Goal: Submit feedback/report problem

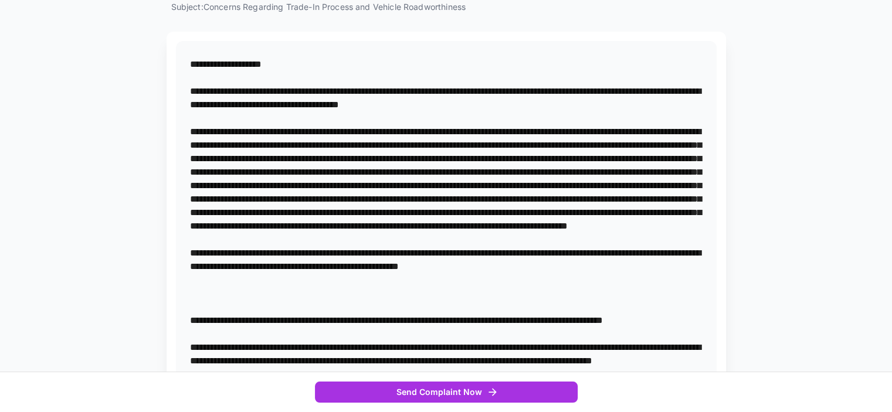
click at [541, 103] on textarea at bounding box center [446, 266] width 512 height 418
click at [526, 155] on textarea at bounding box center [446, 273] width 512 height 432
drag, startPoint x: 495, startPoint y: 184, endPoint x: 619, endPoint y: 157, distance: 126.5
click at [619, 157] on textarea at bounding box center [446, 273] width 512 height 432
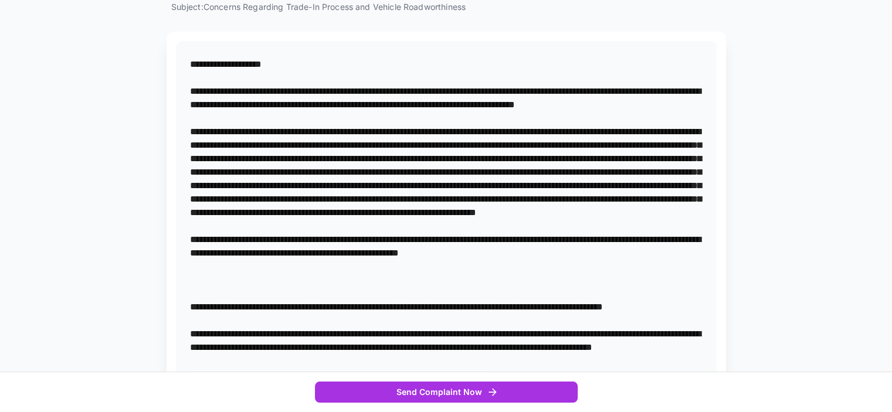
click at [313, 184] on textarea at bounding box center [446, 259] width 512 height 405
drag, startPoint x: 190, startPoint y: 196, endPoint x: 262, endPoint y: 195, distance: 71.5
click at [192, 196] on textarea at bounding box center [446, 259] width 512 height 405
drag, startPoint x: 476, startPoint y: 210, endPoint x: 508, endPoint y: 203, distance: 32.6
click at [476, 209] on textarea at bounding box center [446, 259] width 512 height 405
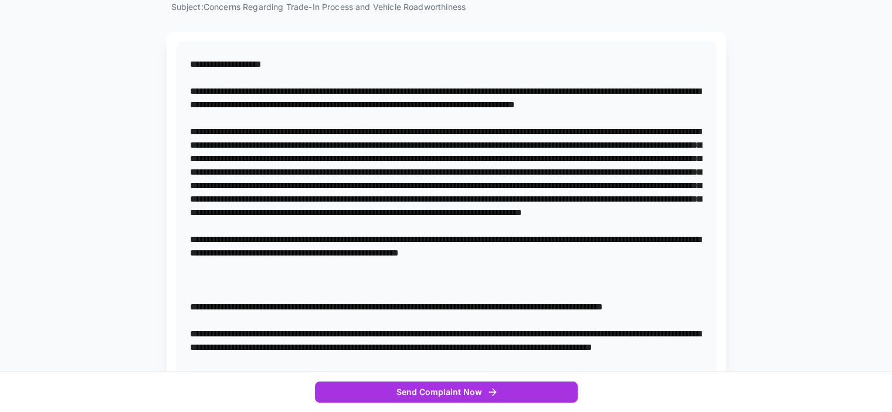
click at [518, 225] on textarea at bounding box center [446, 259] width 512 height 405
click at [551, 222] on textarea at bounding box center [446, 259] width 512 height 405
click at [190, 237] on textarea at bounding box center [446, 266] width 512 height 418
click at [286, 238] on textarea at bounding box center [446, 266] width 512 height 418
click at [432, 235] on textarea at bounding box center [446, 266] width 512 height 418
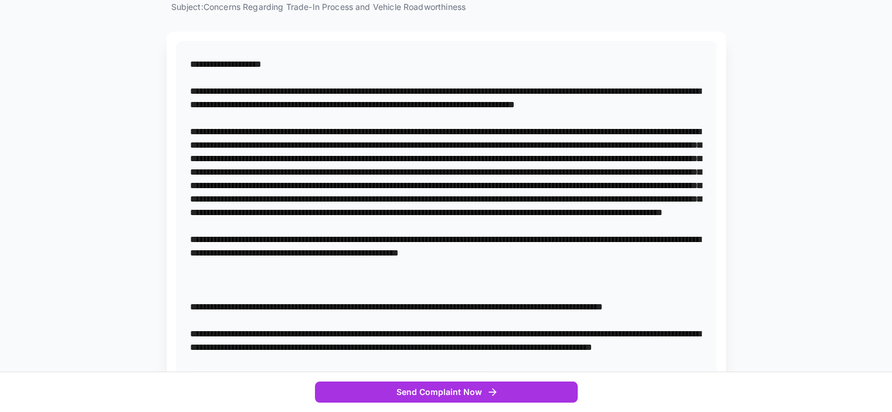
drag, startPoint x: 628, startPoint y: 237, endPoint x: 697, endPoint y: 263, distance: 73.3
click at [697, 263] on textarea at bounding box center [446, 266] width 512 height 418
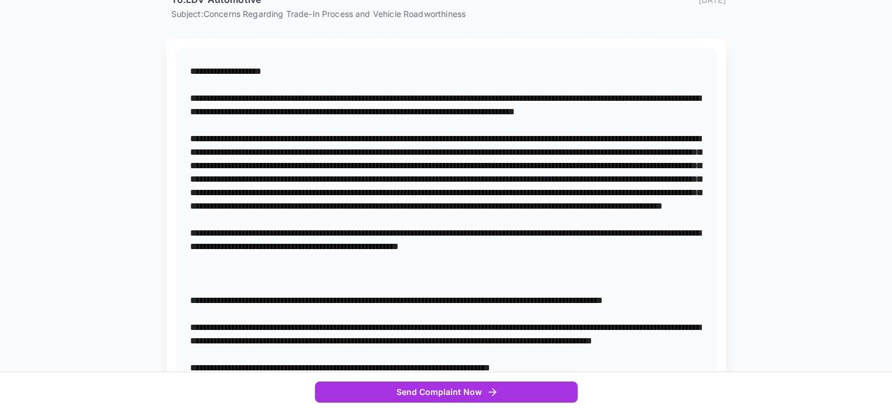
scroll to position [365, 0]
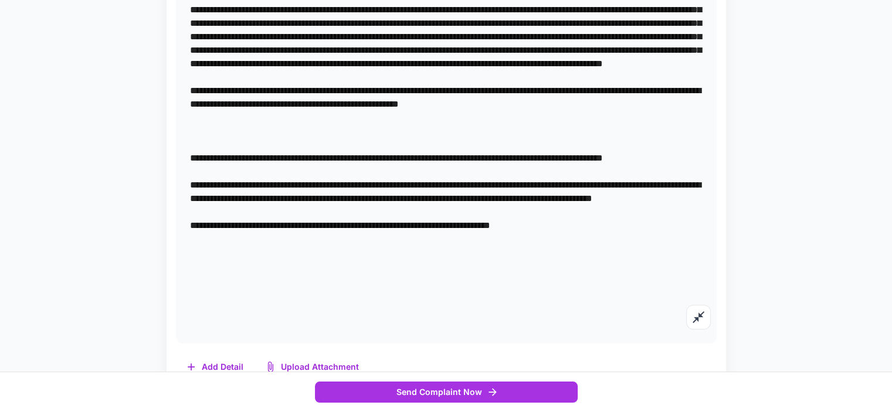
click at [670, 90] on textarea at bounding box center [446, 118] width 512 height 418
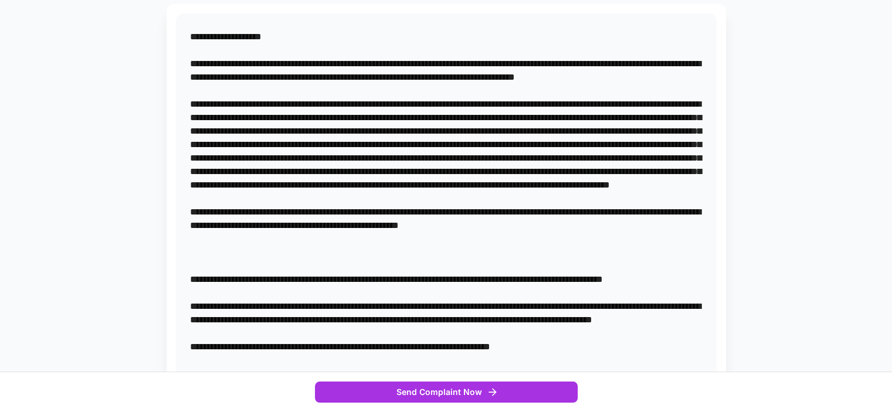
scroll to position [235, 0]
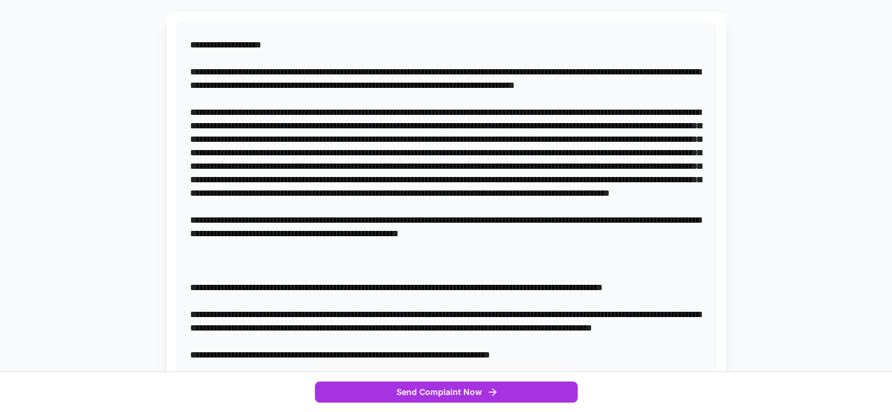
click at [243, 246] on textarea at bounding box center [446, 247] width 512 height 418
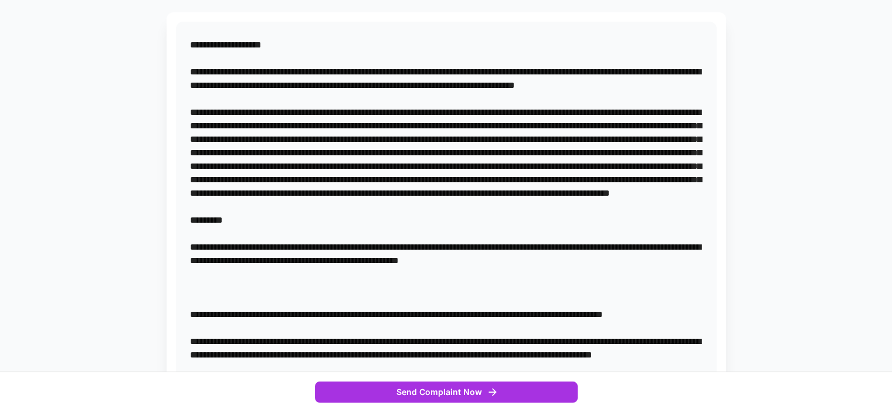
click at [291, 162] on textarea at bounding box center [446, 260] width 512 height 445
drag, startPoint x: 190, startPoint y: 298, endPoint x: 253, endPoint y: 311, distance: 64.6
click at [253, 311] on textarea at bounding box center [446, 260] width 512 height 445
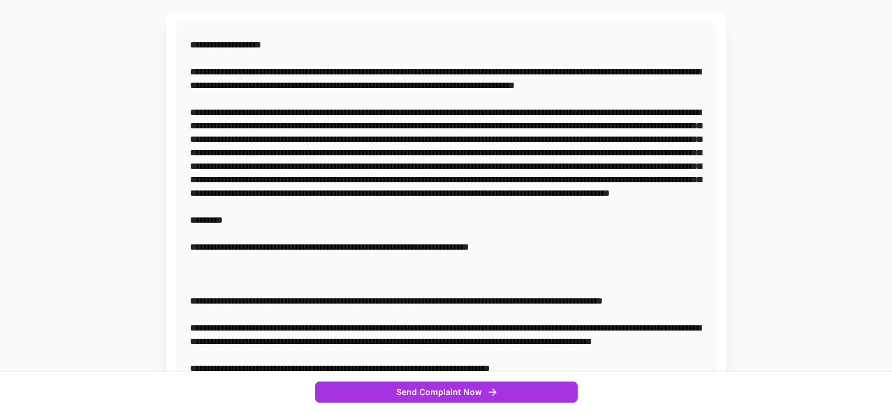
click at [293, 165] on textarea at bounding box center [446, 254] width 512 height 432
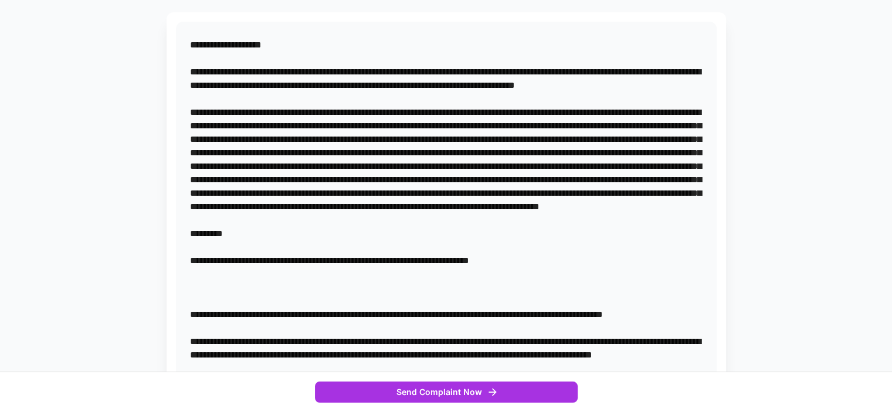
click at [356, 164] on textarea at bounding box center [446, 260] width 512 height 445
click at [474, 165] on textarea at bounding box center [446, 260] width 512 height 445
click at [607, 162] on textarea at bounding box center [446, 260] width 512 height 445
drag, startPoint x: 317, startPoint y: 177, endPoint x: 335, endPoint y: 180, distance: 19.0
click at [317, 178] on textarea at bounding box center [446, 260] width 512 height 445
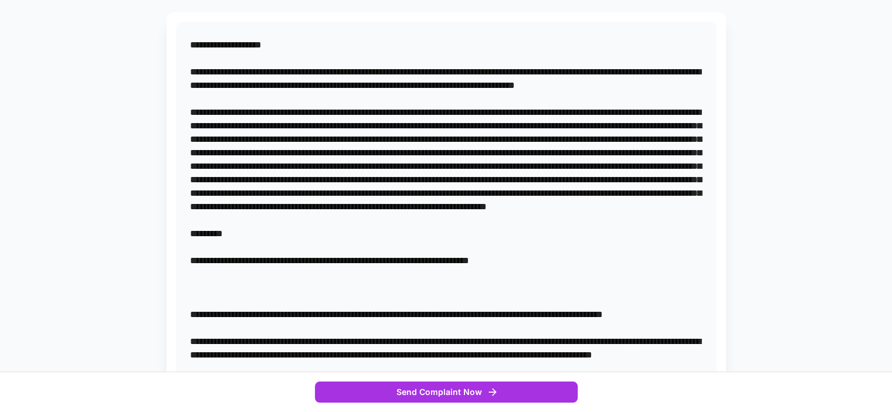
drag, startPoint x: 327, startPoint y: 176, endPoint x: 559, endPoint y: 178, distance: 232.8
click at [559, 178] on textarea at bounding box center [446, 260] width 512 height 445
click at [222, 219] on textarea at bounding box center [446, 254] width 512 height 432
drag, startPoint x: 531, startPoint y: 219, endPoint x: 552, endPoint y: 215, distance: 20.9
click at [532, 219] on textarea at bounding box center [446, 254] width 512 height 432
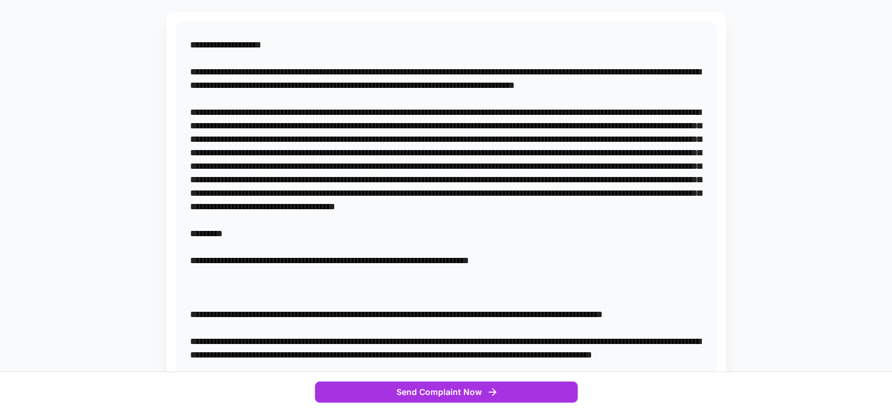
click at [535, 218] on textarea at bounding box center [446, 254] width 512 height 432
click at [381, 232] on textarea at bounding box center [446, 260] width 512 height 445
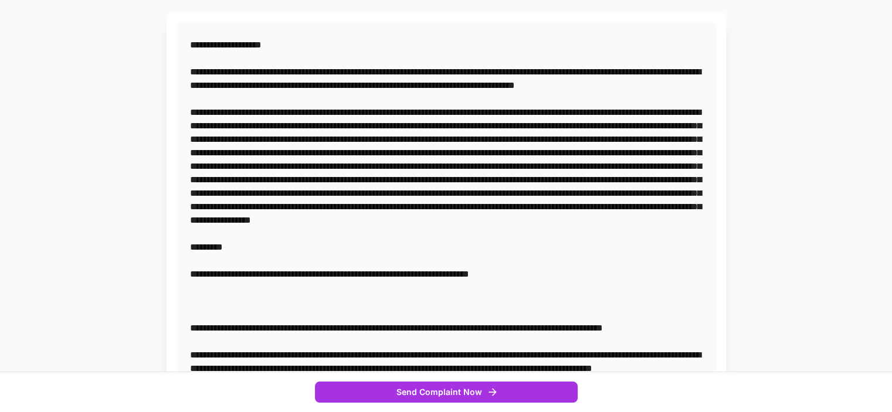
drag, startPoint x: 245, startPoint y: 246, endPoint x: 543, endPoint y: 246, distance: 298.4
click at [543, 246] on textarea at bounding box center [446, 260] width 512 height 445
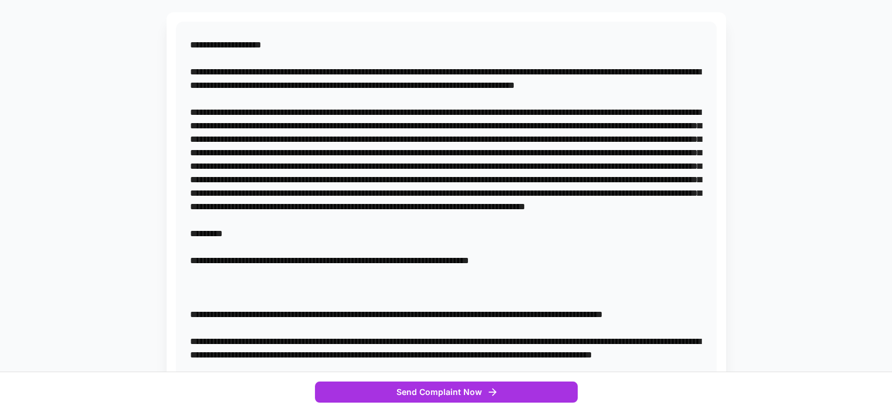
drag, startPoint x: 373, startPoint y: 259, endPoint x: 420, endPoint y: 267, distance: 47.6
click at [376, 259] on textarea at bounding box center [446, 260] width 512 height 445
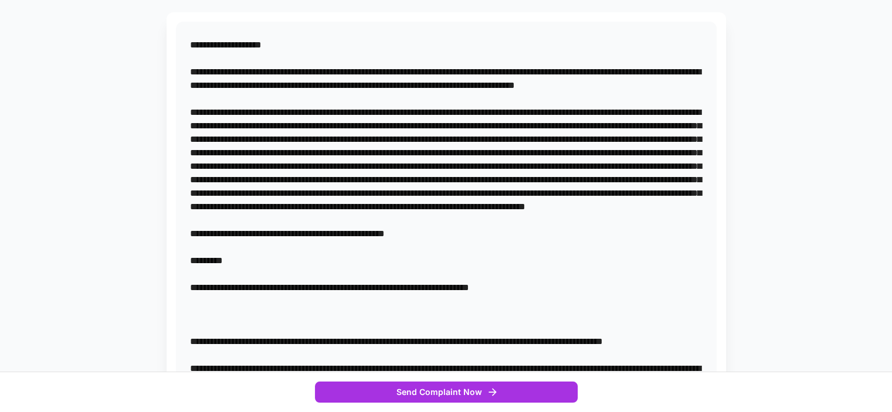
click at [444, 284] on textarea at bounding box center [446, 274] width 512 height 472
click at [469, 288] on textarea at bounding box center [446, 274] width 512 height 472
drag, startPoint x: 191, startPoint y: 328, endPoint x: 568, endPoint y: 348, distance: 377.0
click at [568, 348] on textarea at bounding box center [446, 280] width 512 height 485
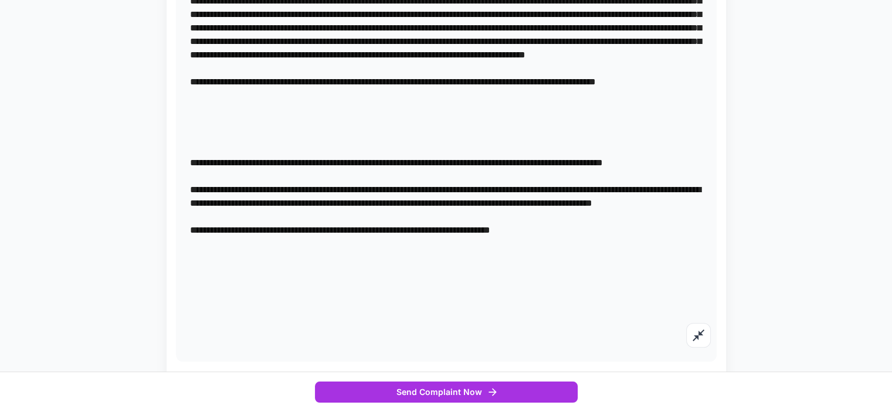
scroll to position [392, 0]
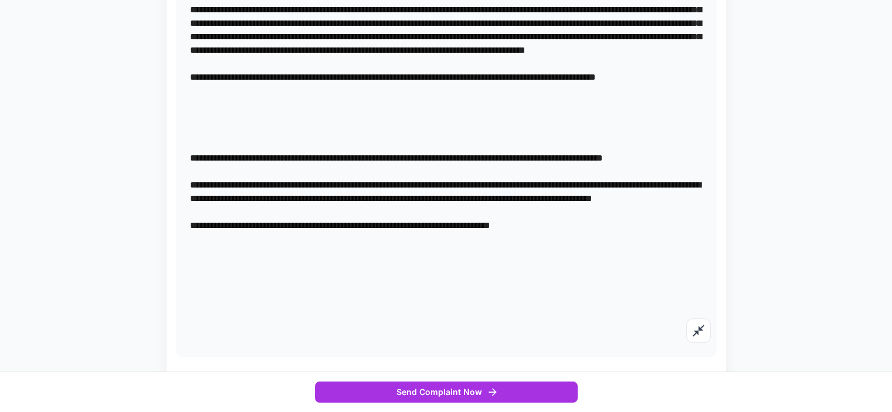
click at [234, 144] on textarea at bounding box center [446, 111] width 512 height 459
drag, startPoint x: 270, startPoint y: 141, endPoint x: 307, endPoint y: 151, distance: 38.8
click at [271, 142] on textarea at bounding box center [446, 111] width 512 height 459
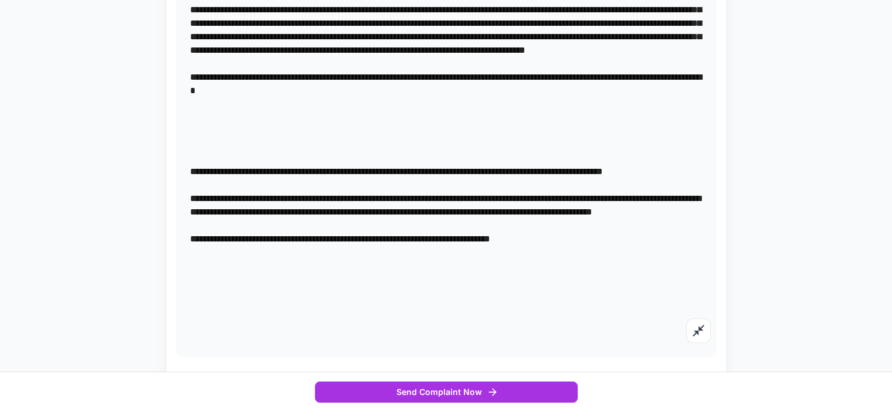
drag, startPoint x: 379, startPoint y: 145, endPoint x: 485, endPoint y: 148, distance: 106.2
click at [382, 142] on textarea at bounding box center [446, 111] width 512 height 459
drag, startPoint x: 563, startPoint y: 141, endPoint x: 616, endPoint y: 142, distance: 53.4
click at [563, 141] on textarea at bounding box center [446, 111] width 512 height 459
click at [624, 141] on textarea at bounding box center [446, 111] width 512 height 459
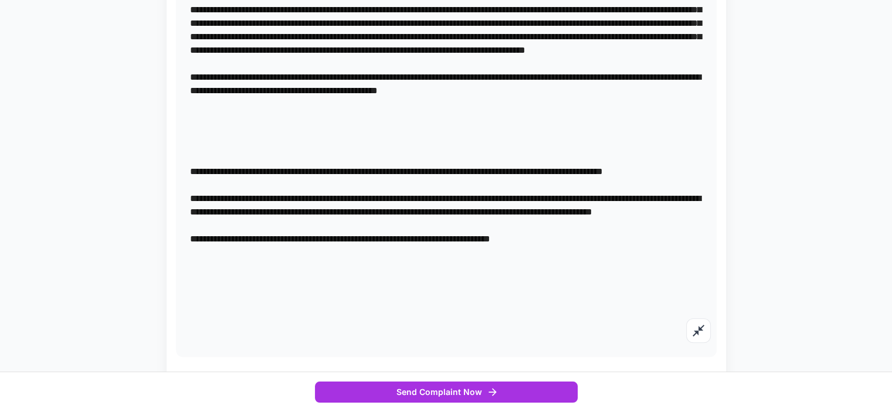
drag, startPoint x: 586, startPoint y: 141, endPoint x: 561, endPoint y: 181, distance: 47.0
click at [559, 182] on textarea at bounding box center [446, 111] width 512 height 459
click at [613, 142] on textarea at bounding box center [446, 111] width 512 height 459
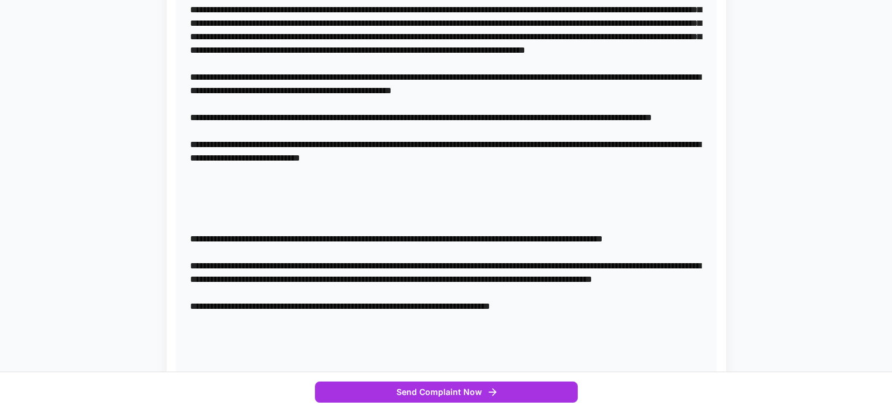
click at [494, 225] on textarea at bounding box center [446, 151] width 512 height 539
click at [437, 222] on textarea at bounding box center [446, 151] width 512 height 539
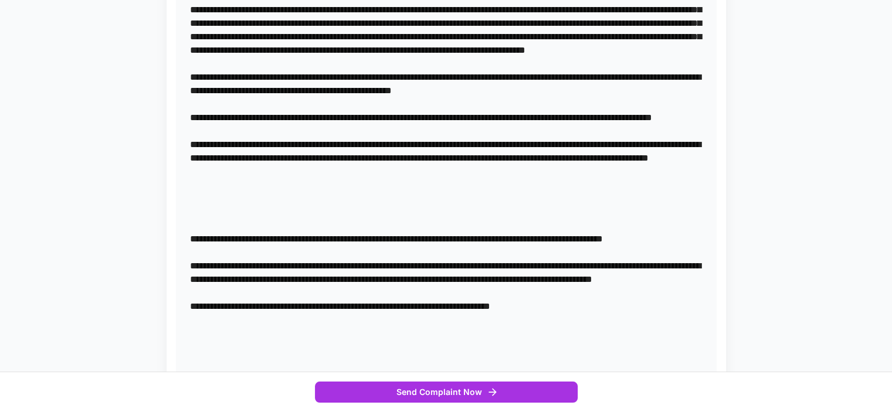
click at [298, 237] on textarea at bounding box center [446, 158] width 512 height 553
click at [356, 237] on textarea at bounding box center [446, 158] width 512 height 553
drag, startPoint x: 307, startPoint y: 209, endPoint x: 317, endPoint y: 209, distance: 10.0
click at [308, 209] on textarea at bounding box center [446, 158] width 512 height 553
drag, startPoint x: 422, startPoint y: 239, endPoint x: 447, endPoint y: 237, distance: 25.2
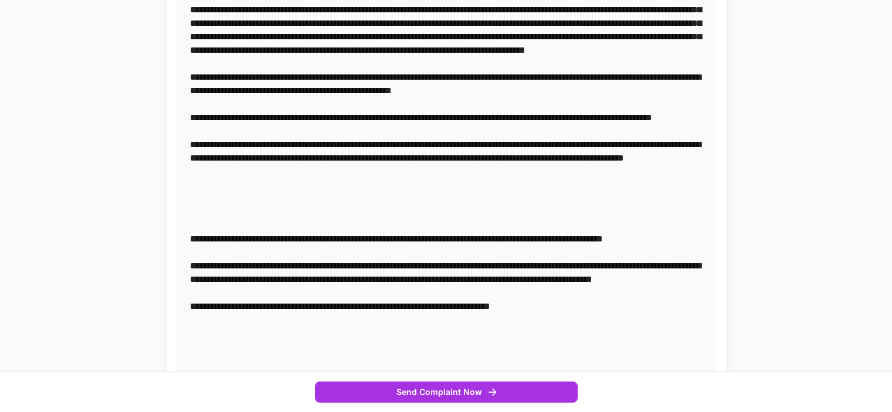
click at [423, 238] on textarea at bounding box center [446, 158] width 512 height 553
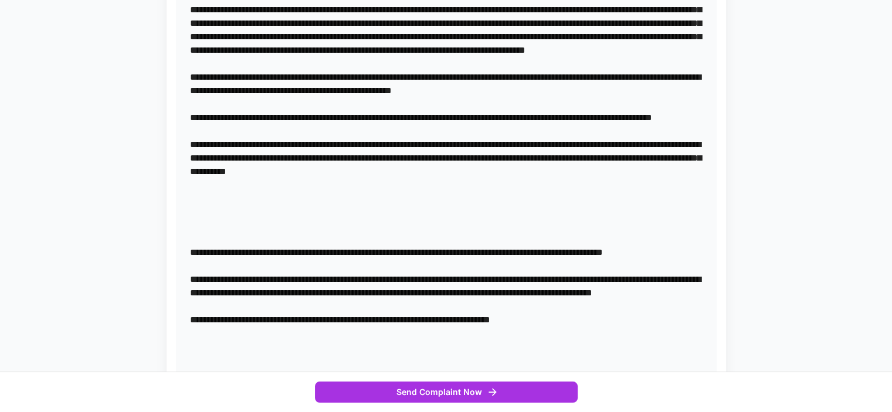
drag, startPoint x: 497, startPoint y: 235, endPoint x: 505, endPoint y: 235, distance: 8.8
click at [498, 235] on textarea at bounding box center [446, 158] width 512 height 553
click at [613, 236] on textarea at bounding box center [446, 158] width 512 height 553
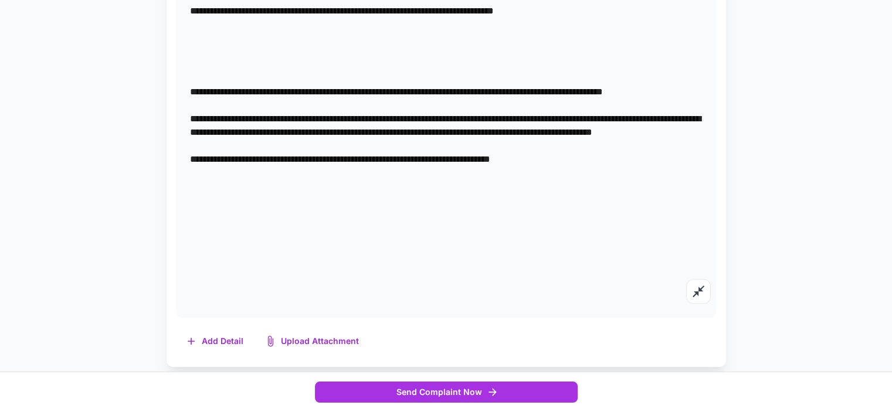
scroll to position [634, 0]
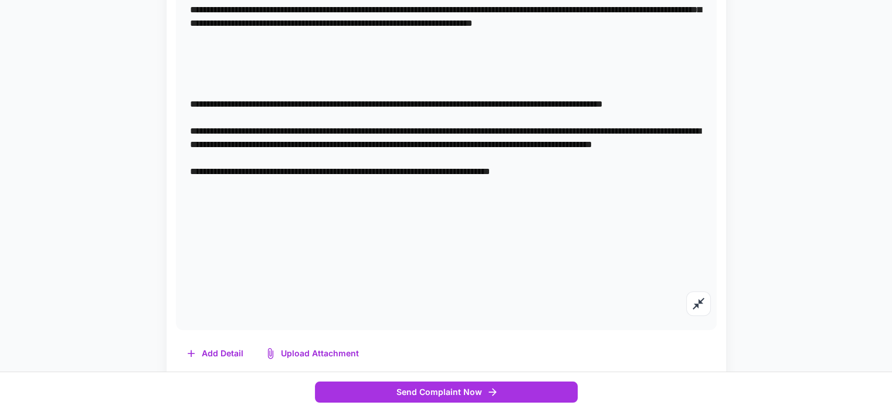
drag, startPoint x: 459, startPoint y: 94, endPoint x: 515, endPoint y: 87, distance: 56.7
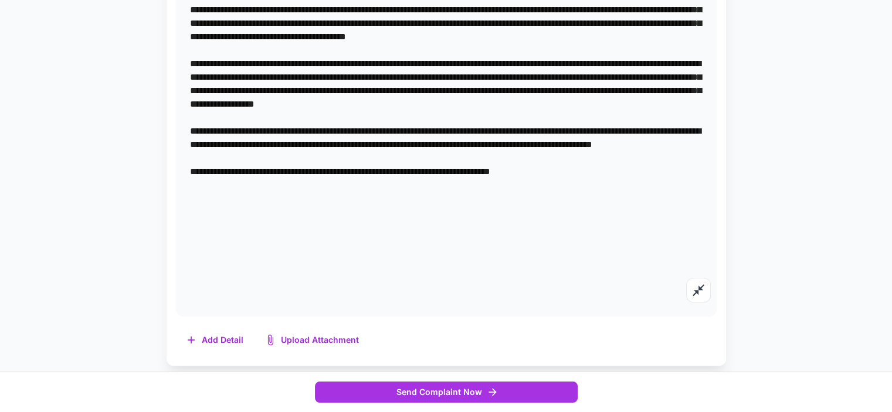
scroll to position [554, 0]
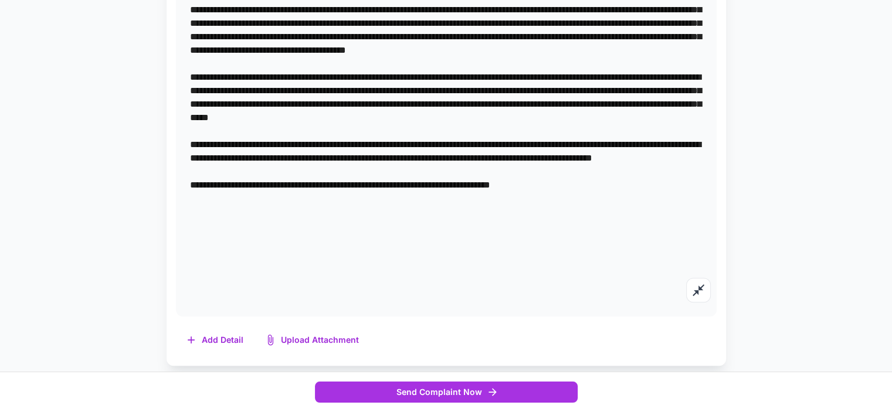
click at [330, 199] on textarea at bounding box center [446, 10] width 512 height 580
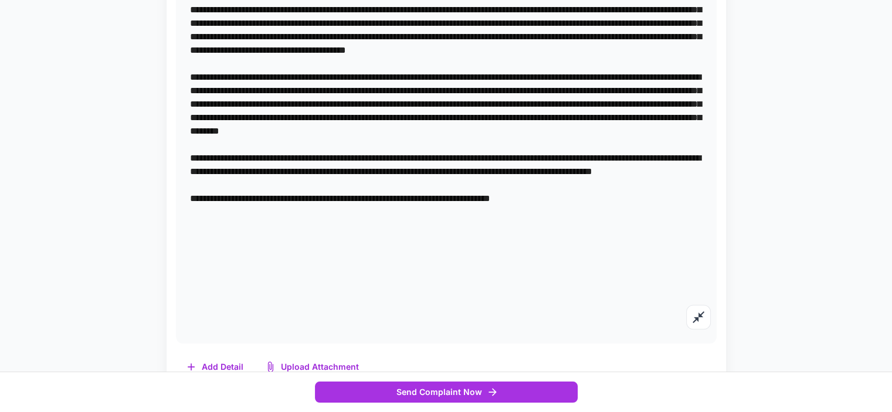
drag, startPoint x: 509, startPoint y: 212, endPoint x: 558, endPoint y: 220, distance: 49.8
click at [558, 220] on textarea at bounding box center [446, 23] width 512 height 607
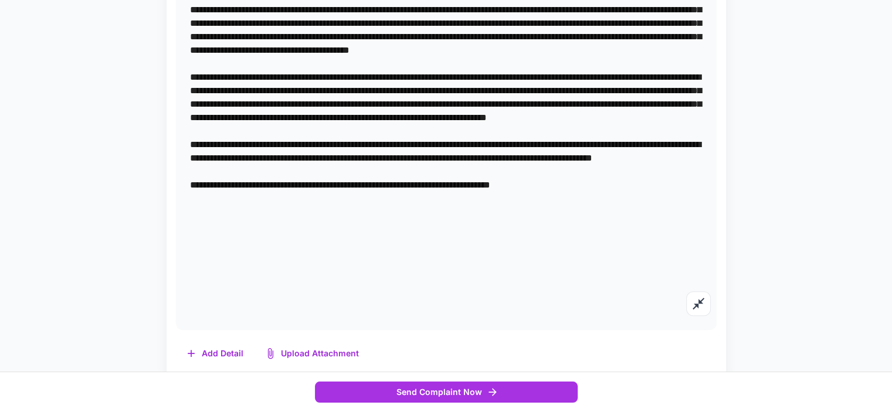
click at [499, 155] on textarea at bounding box center [446, 16] width 512 height 593
click at [640, 158] on textarea at bounding box center [446, 16] width 512 height 593
click at [585, 171] on textarea at bounding box center [446, 16] width 512 height 593
drag, startPoint x: 269, startPoint y: 183, endPoint x: 386, endPoint y: 181, distance: 117.3
click at [386, 181] on textarea at bounding box center [446, 16] width 512 height 593
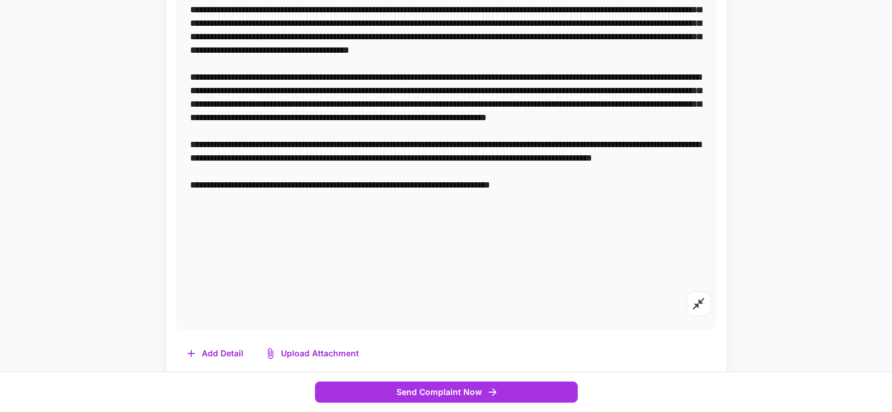
drag, startPoint x: 512, startPoint y: 212, endPoint x: 551, endPoint y: 219, distance: 39.9
click at [512, 211] on textarea at bounding box center [446, 16] width 512 height 593
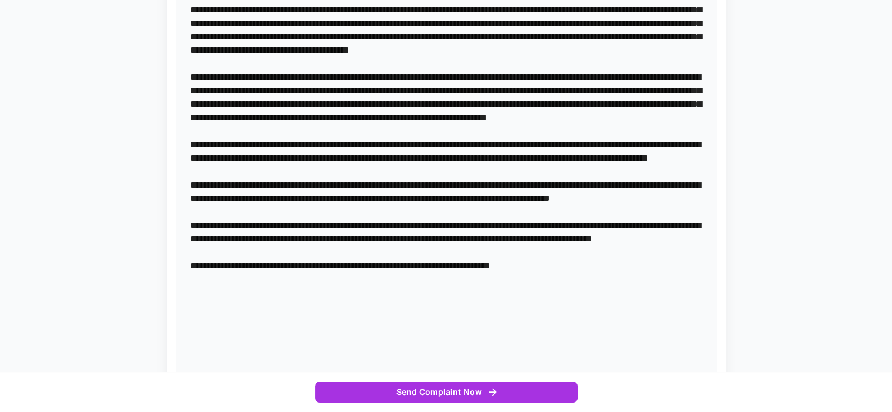
click at [354, 290] on textarea at bounding box center [446, 70] width 512 height 701
click at [640, 291] on textarea at bounding box center [446, 70] width 512 height 701
click at [224, 304] on textarea at bounding box center [446, 70] width 512 height 701
click at [493, 321] on textarea at bounding box center [446, 70] width 512 height 701
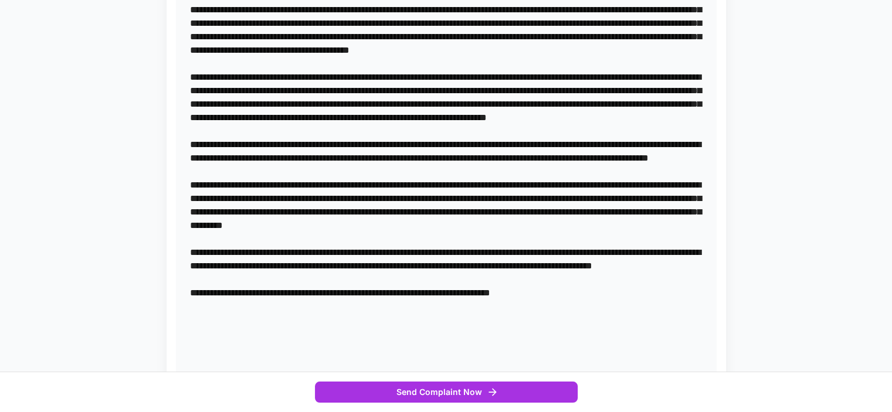
drag, startPoint x: 562, startPoint y: 333, endPoint x: 583, endPoint y: 328, distance: 21.2
click at [564, 331] on textarea at bounding box center [446, 84] width 512 height 728
click at [230, 344] on textarea at bounding box center [446, 84] width 512 height 728
click at [633, 254] on textarea at bounding box center [446, 84] width 512 height 728
drag, startPoint x: 405, startPoint y: 247, endPoint x: 471, endPoint y: 253, distance: 66.5
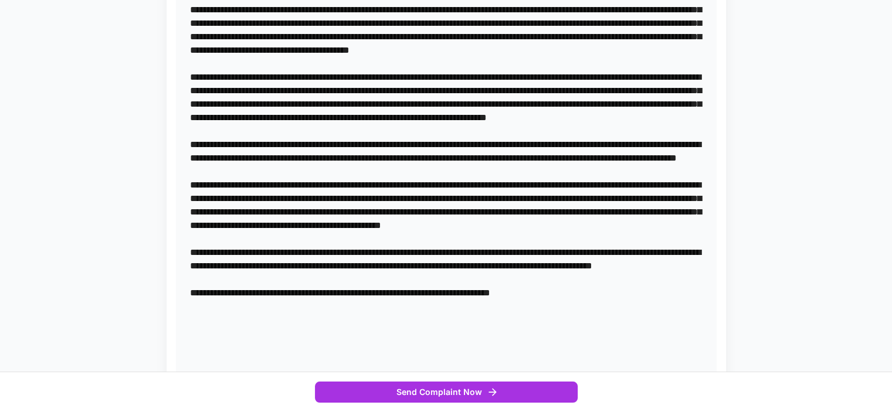
click at [406, 247] on textarea at bounding box center [446, 84] width 512 height 728
click at [701, 293] on textarea at bounding box center [446, 84] width 512 height 728
click at [524, 347] on textarea at bounding box center [446, 84] width 512 height 728
paste textarea "**********"
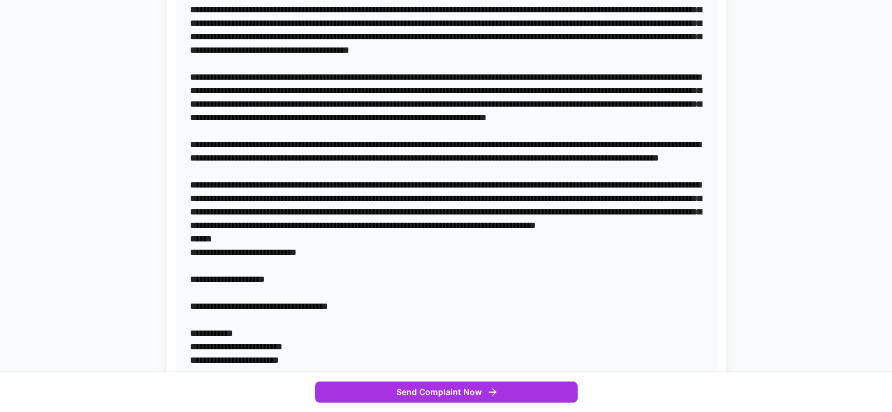
scroll to position [965, 0]
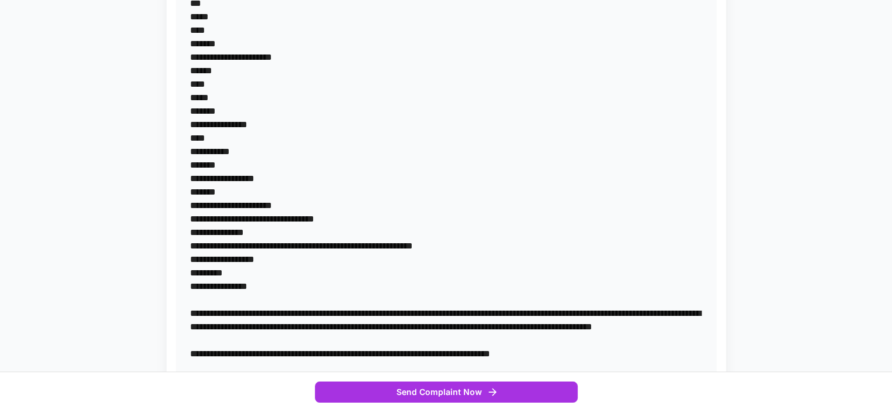
drag, startPoint x: 193, startPoint y: 42, endPoint x: 327, endPoint y: 57, distance: 134.6
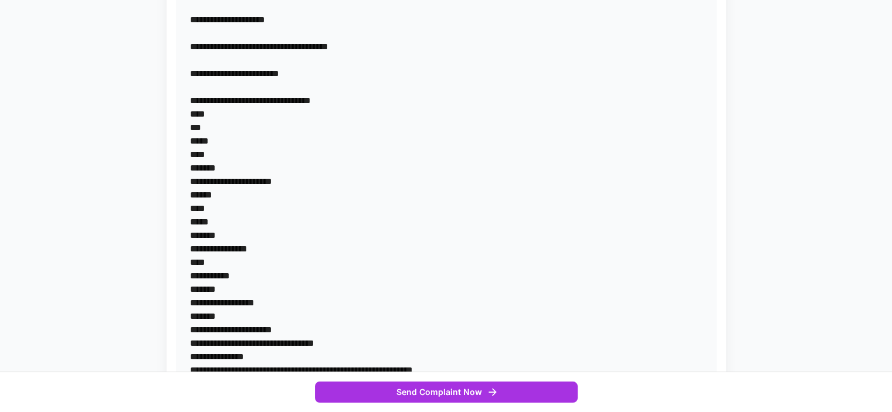
scroll to position [809, 0]
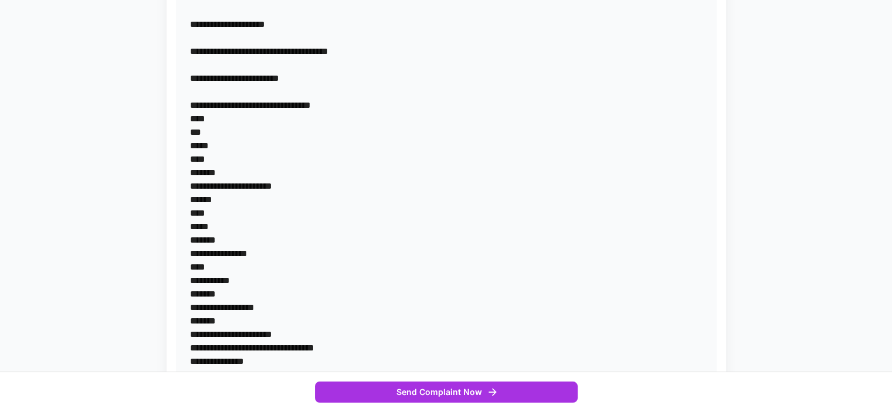
click at [519, 91] on textarea at bounding box center [446, 51] width 512 height 1173
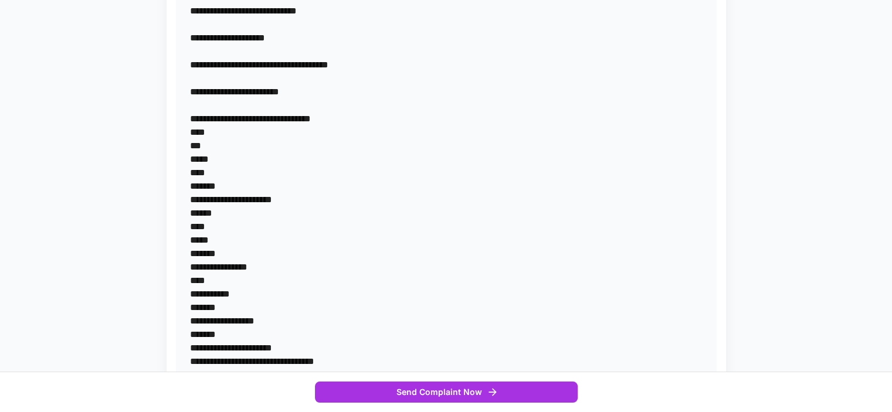
click at [223, 252] on textarea at bounding box center [446, 58] width 512 height 1187
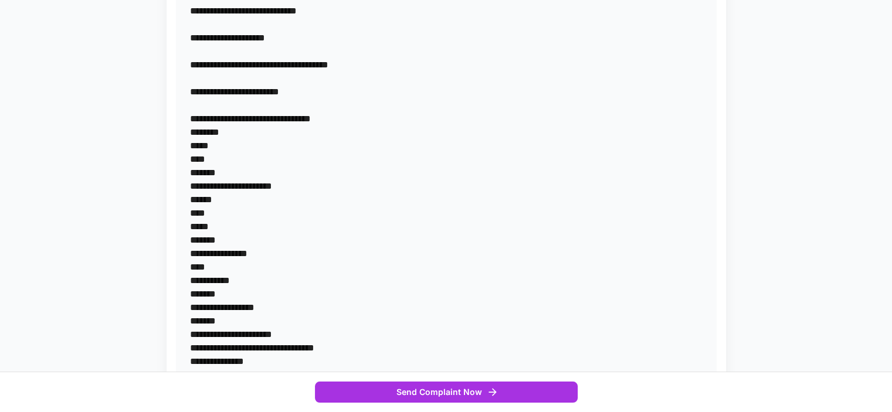
click at [225, 262] on textarea at bounding box center [446, 51] width 512 height 1173
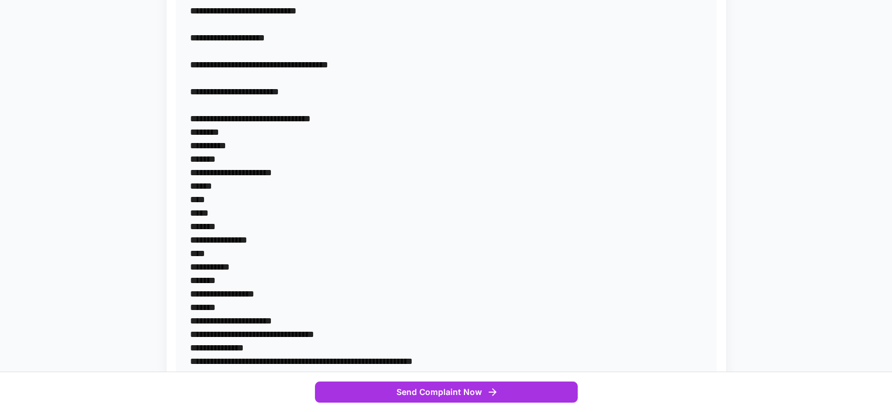
click at [229, 277] on textarea at bounding box center [446, 45] width 512 height 1160
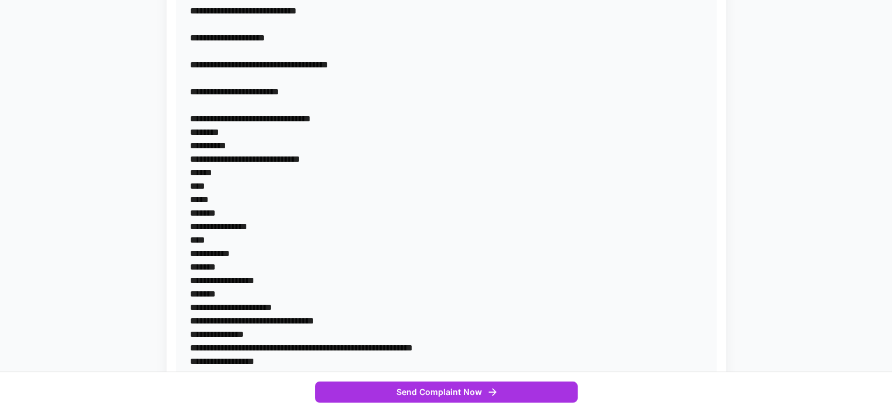
drag, startPoint x: 227, startPoint y: 292, endPoint x: 246, endPoint y: 294, distance: 19.4
click at [227, 291] on textarea at bounding box center [446, 38] width 512 height 1146
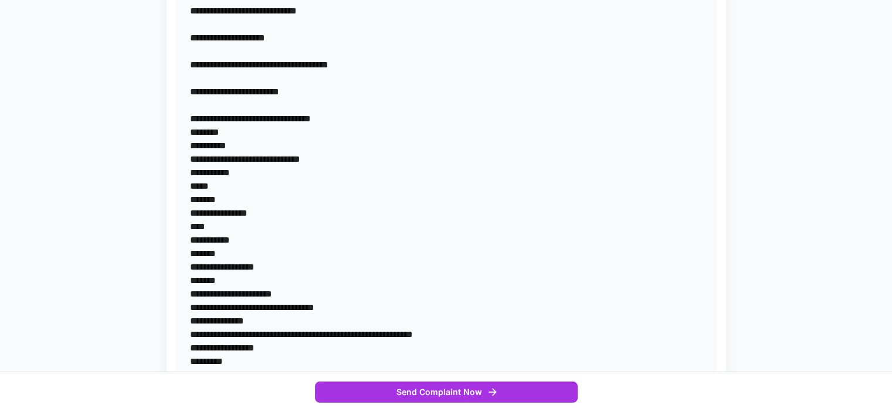
click at [225, 307] on textarea at bounding box center [446, 31] width 512 height 1133
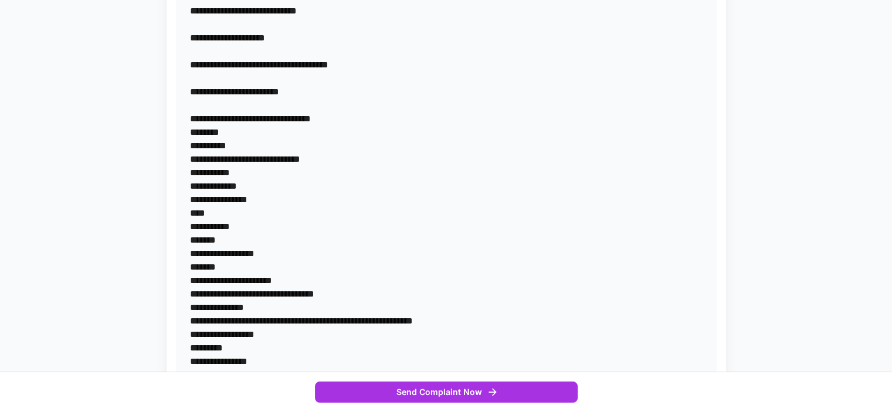
click at [281, 315] on textarea at bounding box center [446, 24] width 512 height 1119
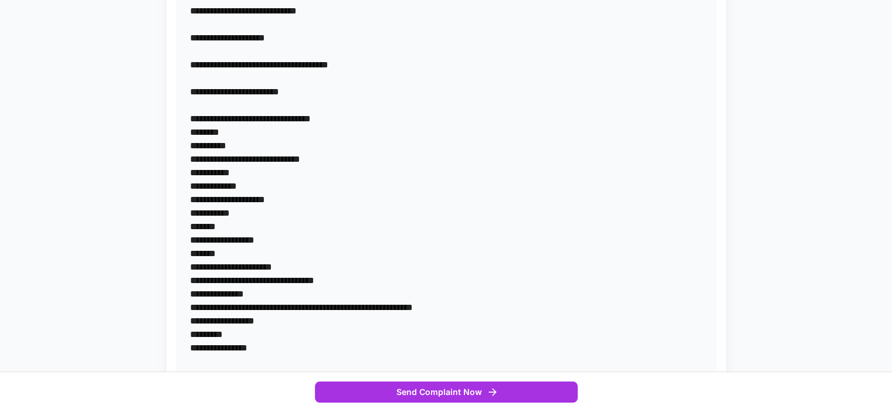
click at [246, 332] on textarea at bounding box center [446, 18] width 512 height 1106
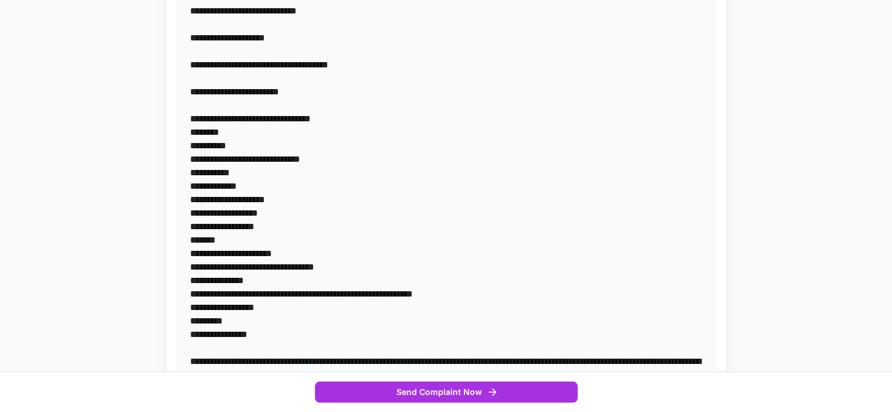
click at [286, 351] on textarea at bounding box center [446, 11] width 512 height 1092
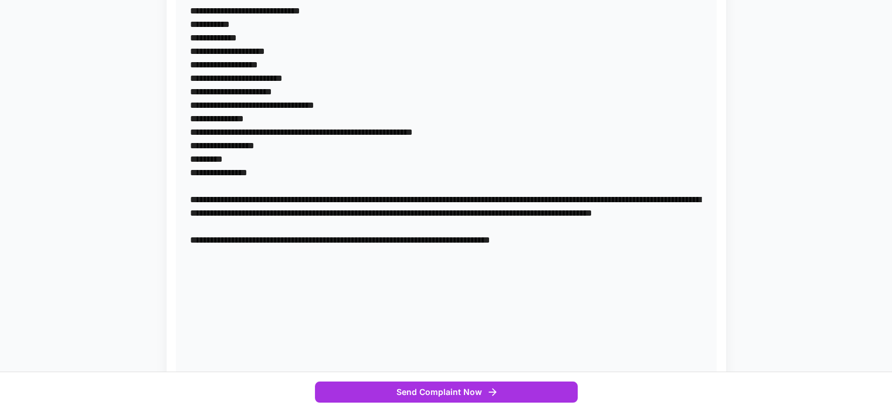
scroll to position [965, 0]
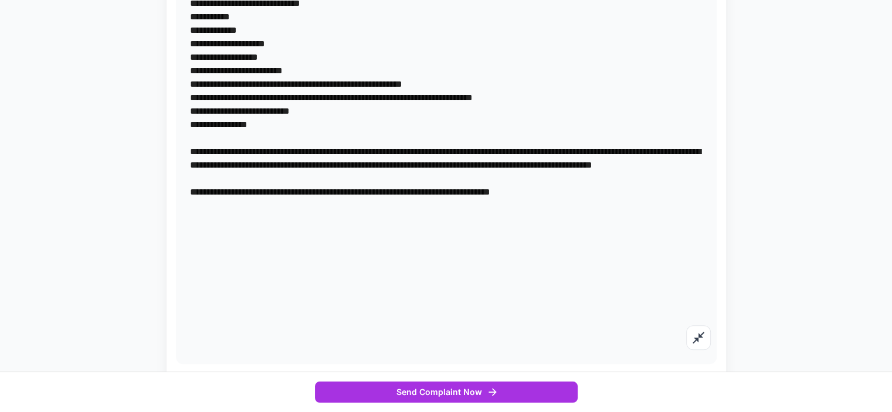
drag, startPoint x: 342, startPoint y: 226, endPoint x: 365, endPoint y: 226, distance: 22.9
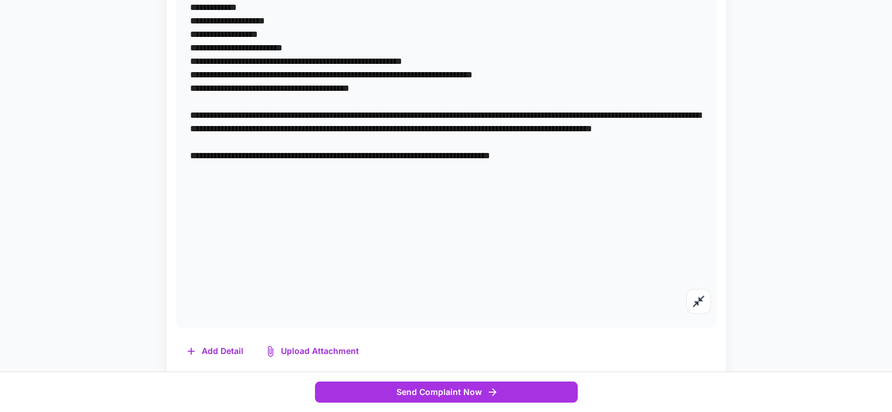
scroll to position [999, 0]
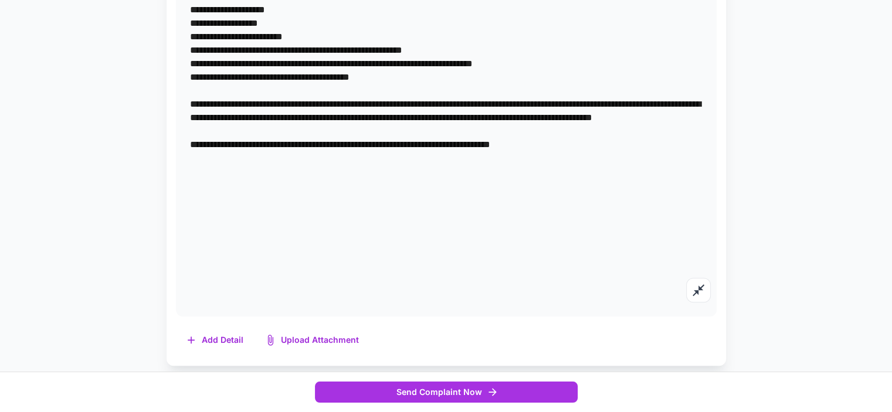
click at [311, 339] on button "Upload Attachment" at bounding box center [313, 340] width 116 height 24
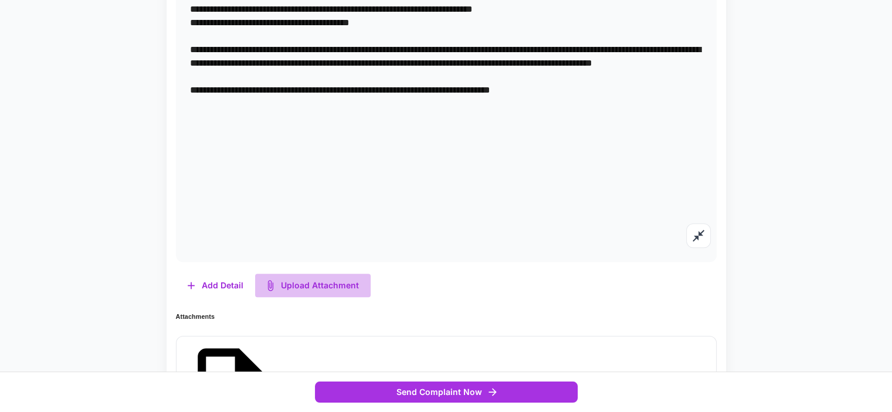
click at [319, 283] on button "Upload Attachment" at bounding box center [313, 286] width 116 height 24
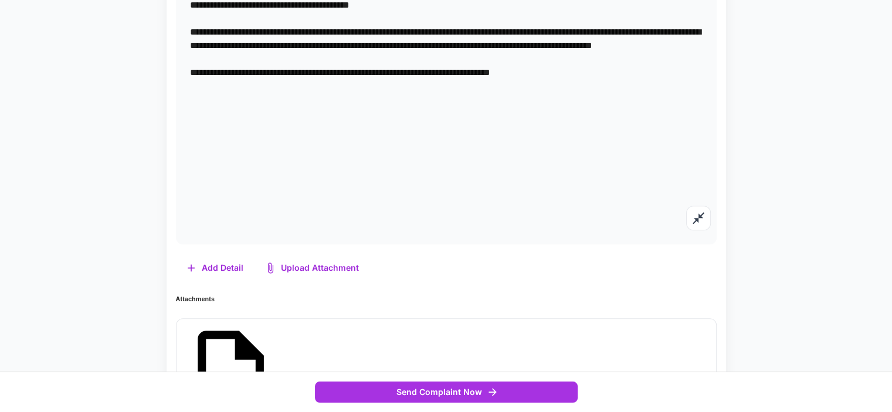
scroll to position [1086, 0]
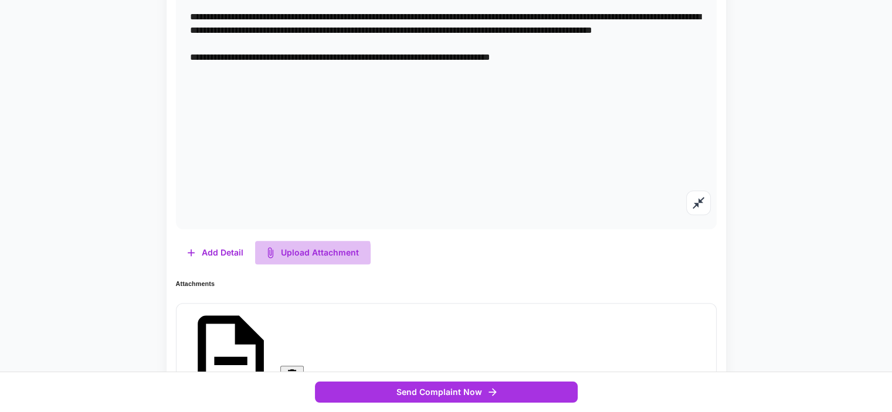
click at [306, 253] on button "Upload Attachment" at bounding box center [313, 253] width 116 height 24
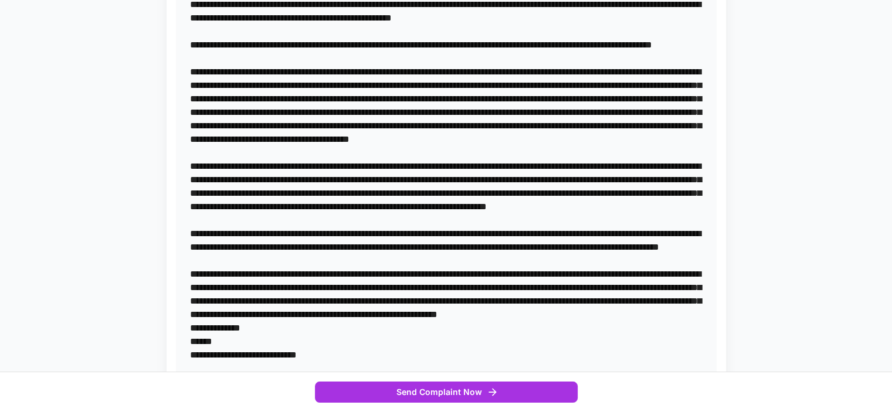
scroll to position [460, 0]
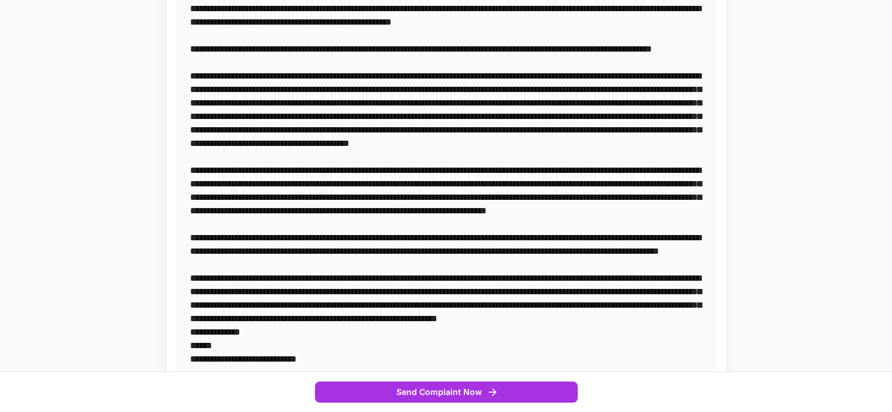
click at [609, 100] on textarea at bounding box center [446, 325] width 512 height 1025
drag, startPoint x: 614, startPoint y: 102, endPoint x: 670, endPoint y: 101, distance: 55.1
click at [670, 101] on textarea at bounding box center [446, 325] width 512 height 1025
click at [291, 116] on textarea at bounding box center [446, 325] width 512 height 1025
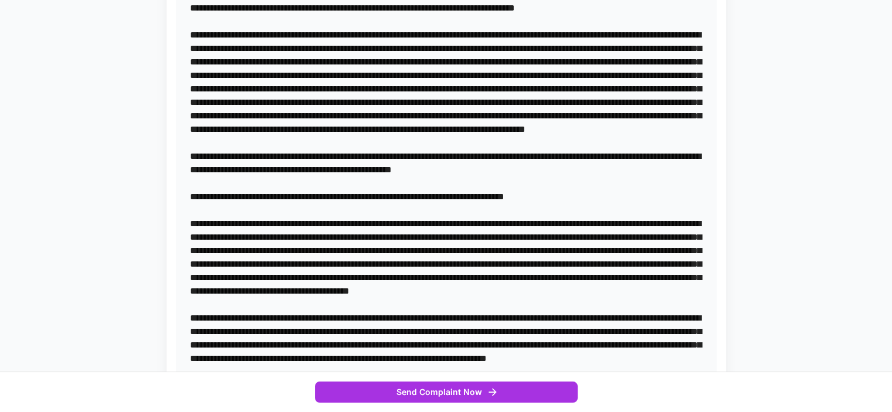
scroll to position [304, 0]
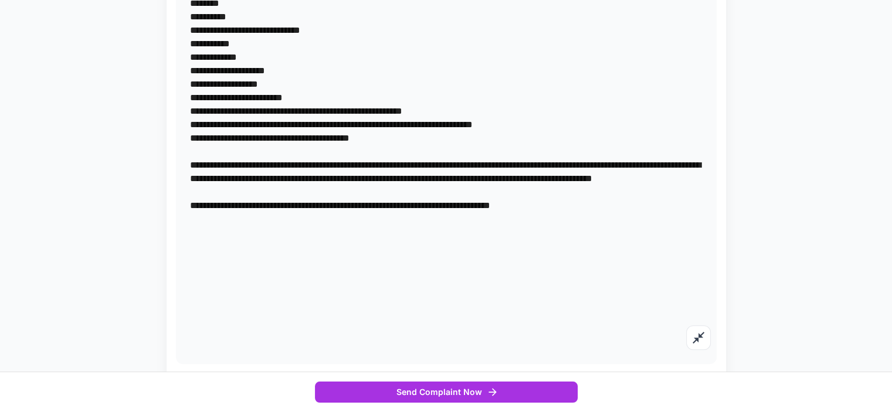
scroll to position [929, 0]
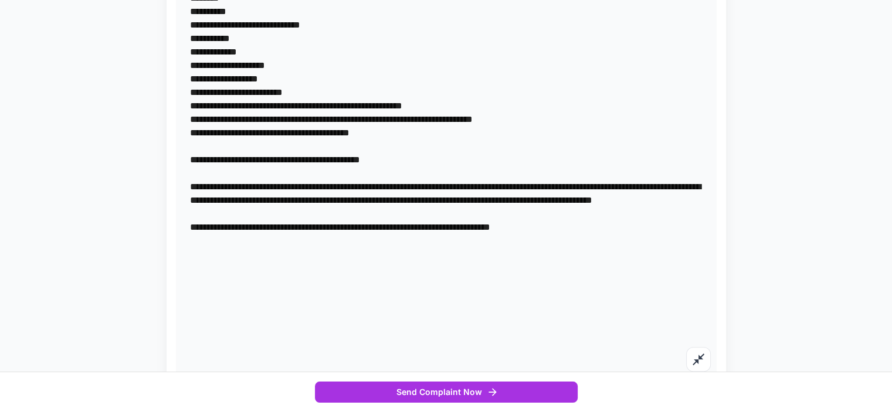
drag, startPoint x: 190, startPoint y: 268, endPoint x: 433, endPoint y: 266, distance: 242.8
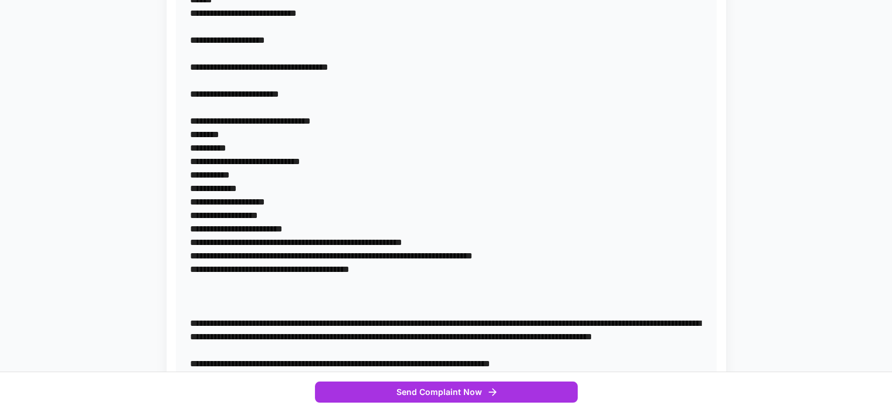
scroll to position [773, 0]
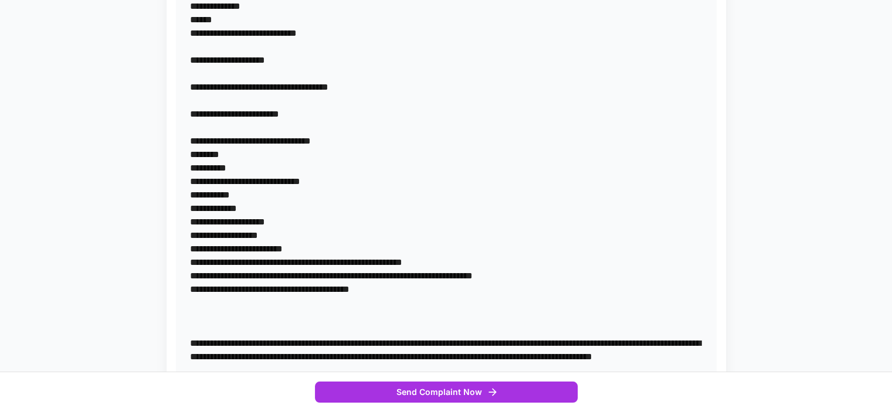
drag, startPoint x: 253, startPoint y: 114, endPoint x: 274, endPoint y: 114, distance: 20.5
click at [254, 114] on textarea at bounding box center [446, 12] width 512 height 1025
click at [352, 138] on textarea at bounding box center [446, 12] width 512 height 1025
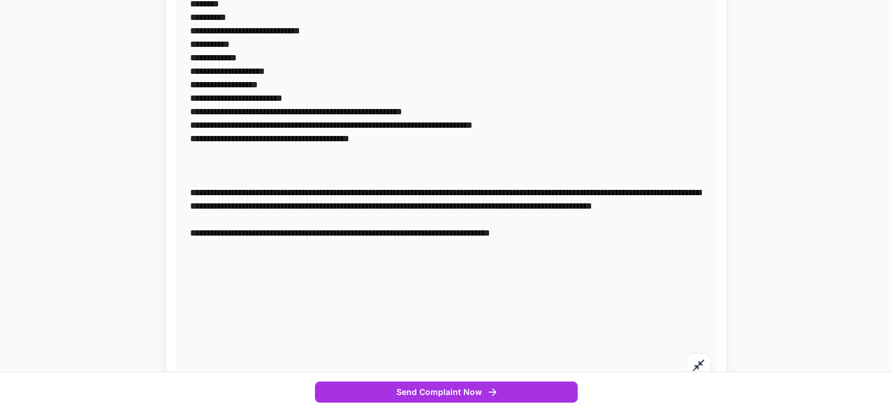
scroll to position [1086, 0]
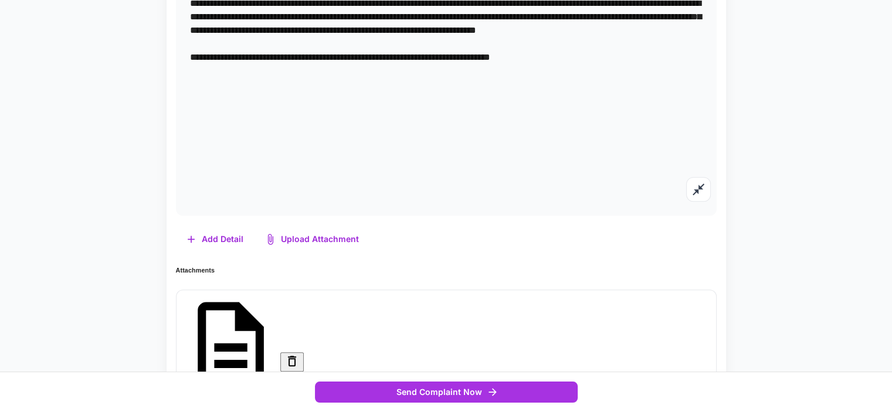
drag, startPoint x: 426, startPoint y: 122, endPoint x: 446, endPoint y: 127, distance: 20.5
drag, startPoint x: 229, startPoint y: 135, endPoint x: 270, endPoint y: 133, distance: 40.5
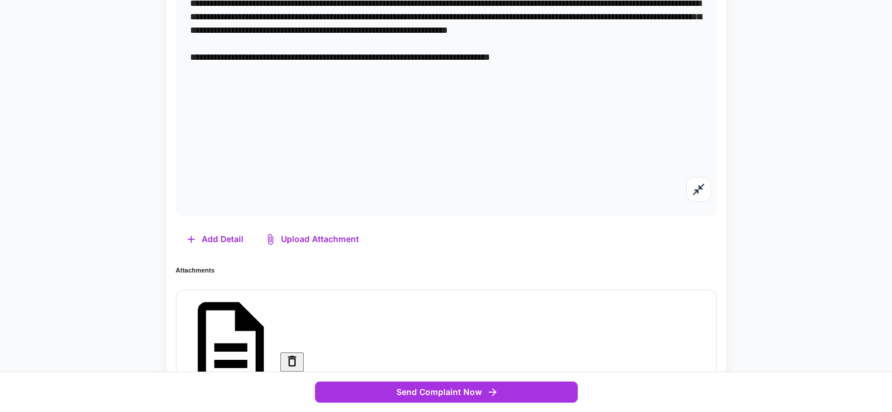
drag, startPoint x: 239, startPoint y: 135, endPoint x: 247, endPoint y: 136, distance: 8.8
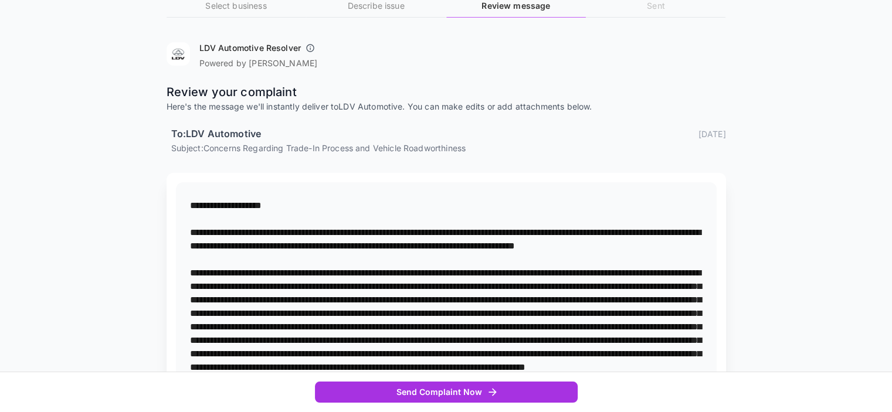
scroll to position [0, 0]
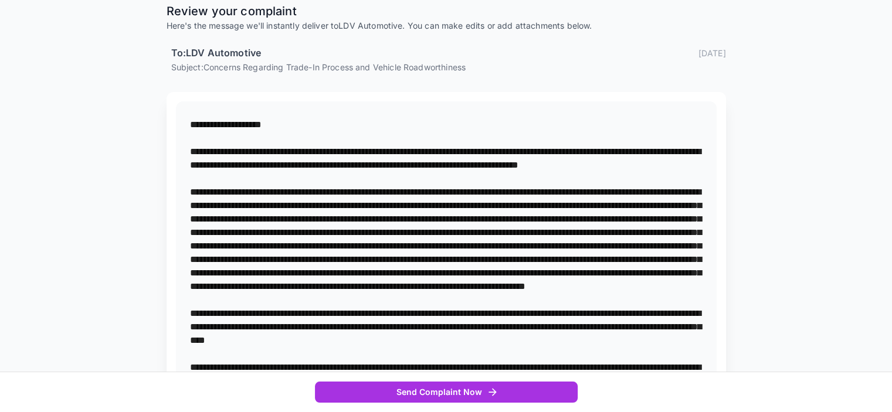
scroll to position [156, 0]
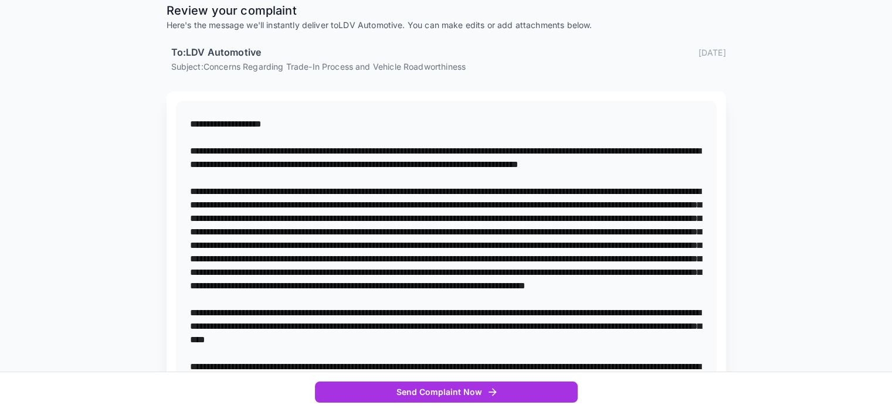
drag, startPoint x: 277, startPoint y: 324, endPoint x: 337, endPoint y: 313, distance: 60.8
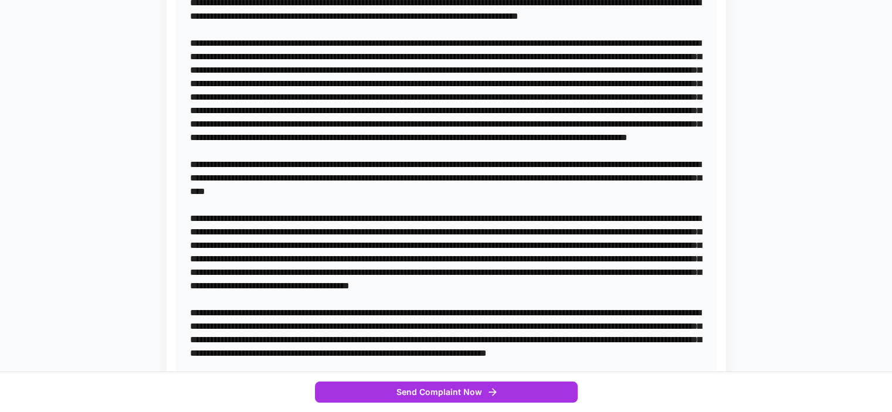
scroll to position [313, 0]
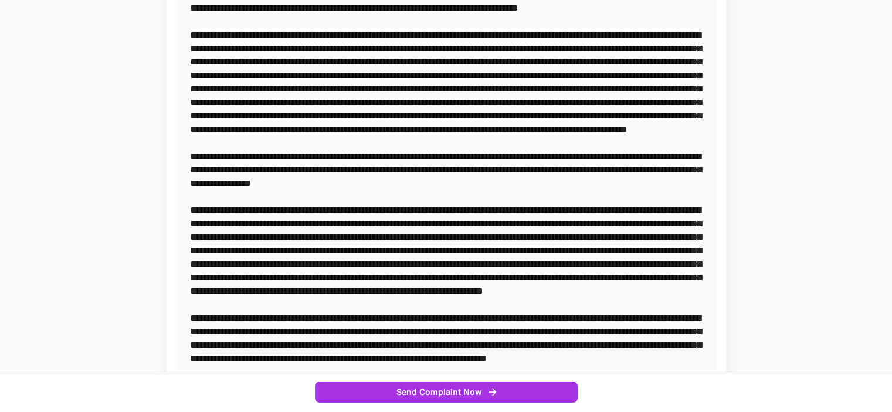
scroll to position [469, 0]
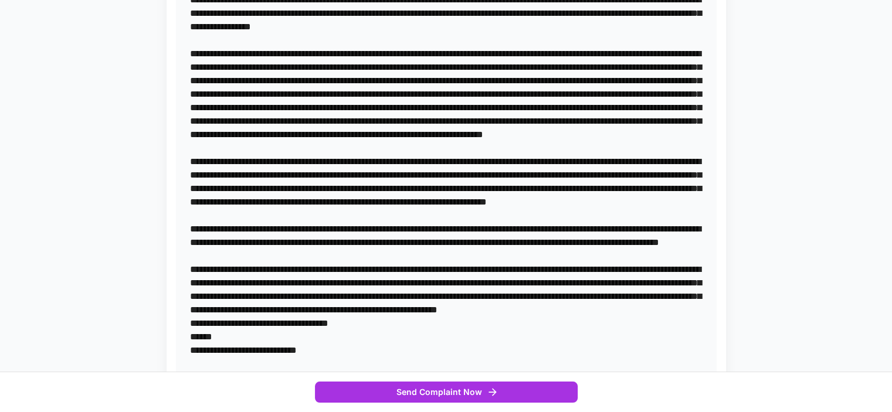
click at [206, 213] on textarea at bounding box center [446, 343] width 512 height 1079
click at [190, 257] on textarea at bounding box center [446, 343] width 512 height 1079
click at [272, 257] on textarea at bounding box center [446, 343] width 512 height 1079
click at [456, 253] on textarea at bounding box center [446, 343] width 512 height 1079
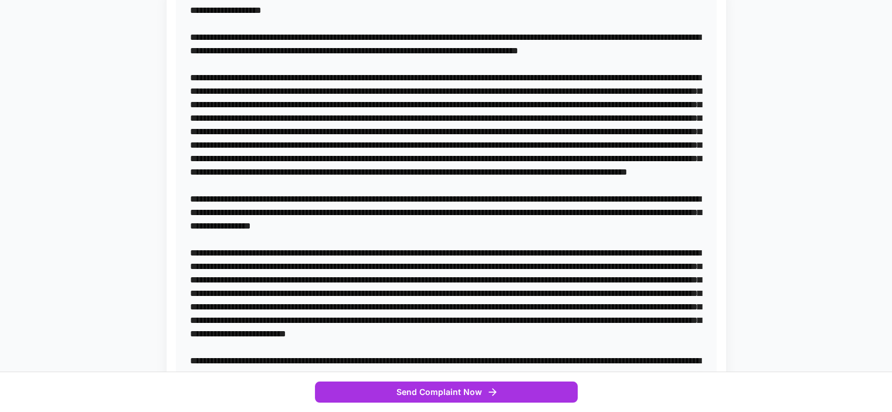
scroll to position [156, 0]
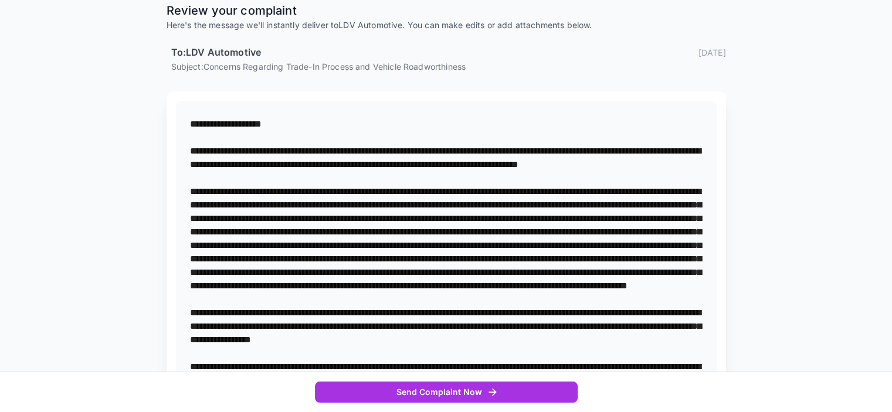
drag, startPoint x: 255, startPoint y: 162, endPoint x: 297, endPoint y: 163, distance: 41.6
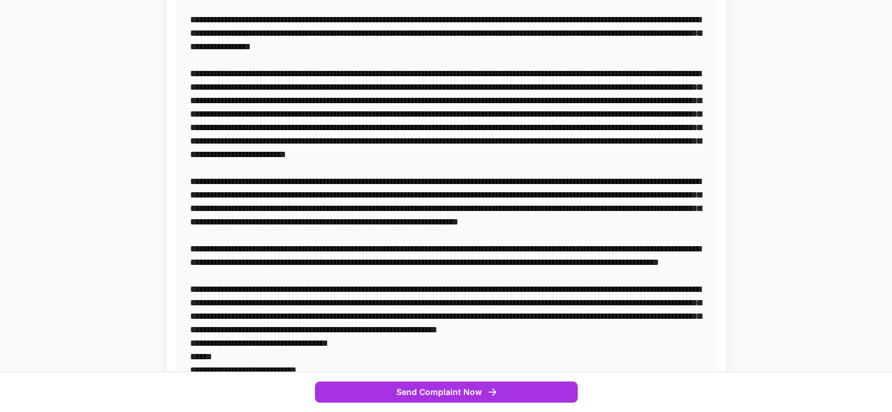
scroll to position [469, 0]
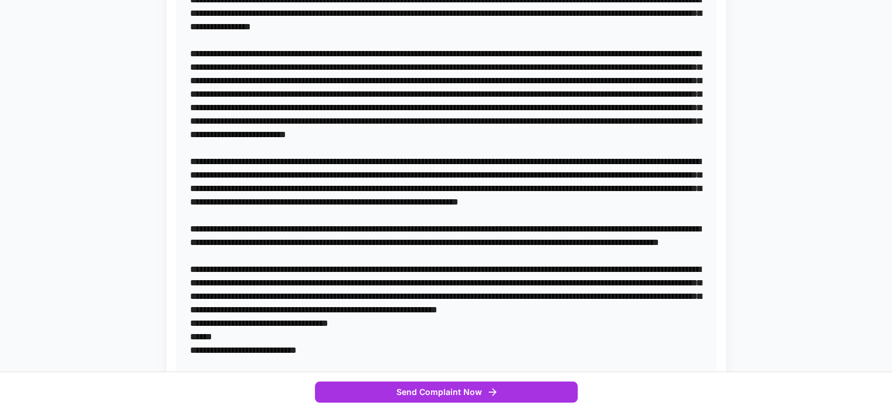
click at [457, 256] on textarea at bounding box center [446, 343] width 512 height 1079
paste textarea "********"
click at [286, 280] on textarea at bounding box center [446, 343] width 512 height 1079
click at [578, 281] on textarea at bounding box center [446, 343] width 512 height 1079
click at [493, 296] on textarea at bounding box center [446, 343] width 512 height 1079
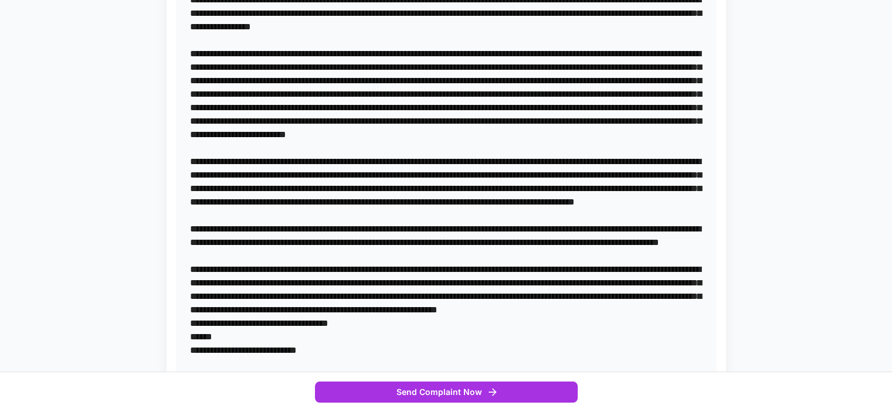
drag, startPoint x: 348, startPoint y: 324, endPoint x: 359, endPoint y: 327, distance: 11.0
click at [349, 325] on textarea at bounding box center [446, 343] width 512 height 1079
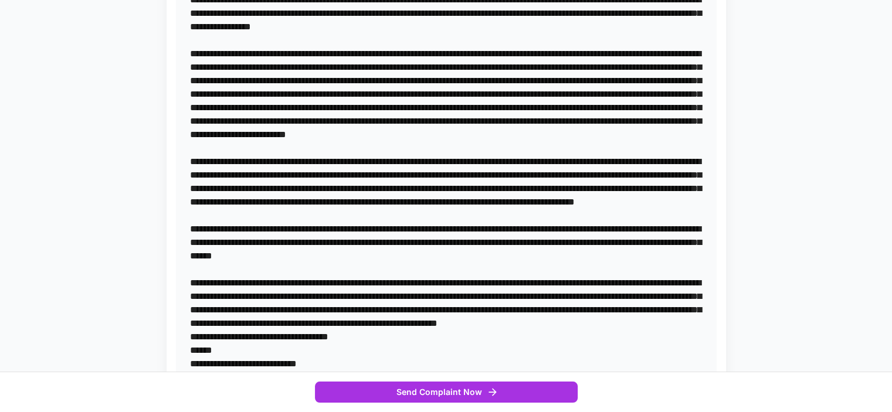
click at [515, 320] on textarea at bounding box center [446, 343] width 512 height 1079
click at [525, 334] on textarea at bounding box center [446, 343] width 512 height 1079
drag, startPoint x: 470, startPoint y: 335, endPoint x: 541, endPoint y: 332, distance: 71.0
click at [470, 335] on textarea at bounding box center [446, 350] width 512 height 1092
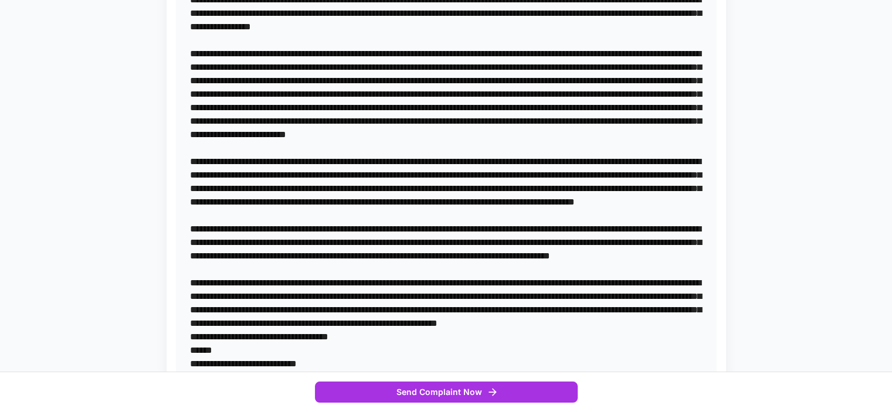
drag, startPoint x: 402, startPoint y: 347, endPoint x: 428, endPoint y: 347, distance: 25.8
click at [402, 348] on textarea at bounding box center [446, 350] width 512 height 1092
click at [375, 349] on textarea at bounding box center [446, 350] width 512 height 1092
click at [498, 349] on textarea at bounding box center [446, 350] width 512 height 1092
click at [430, 348] on textarea at bounding box center [446, 350] width 512 height 1092
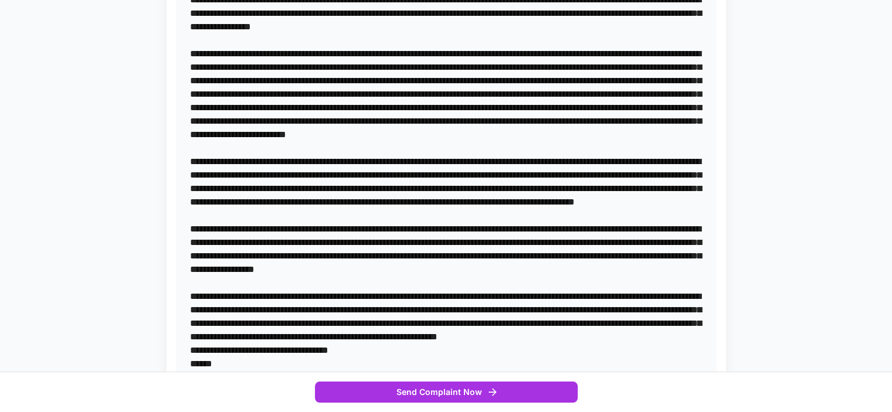
drag, startPoint x: 608, startPoint y: 348, endPoint x: 596, endPoint y: 348, distance: 12.3
click at [596, 348] on textarea at bounding box center [446, 357] width 512 height 1106
click at [631, 348] on textarea at bounding box center [446, 357] width 512 height 1106
drag, startPoint x: 687, startPoint y: 348, endPoint x: 708, endPoint y: 342, distance: 22.3
click at [687, 348] on textarea at bounding box center [446, 357] width 512 height 1106
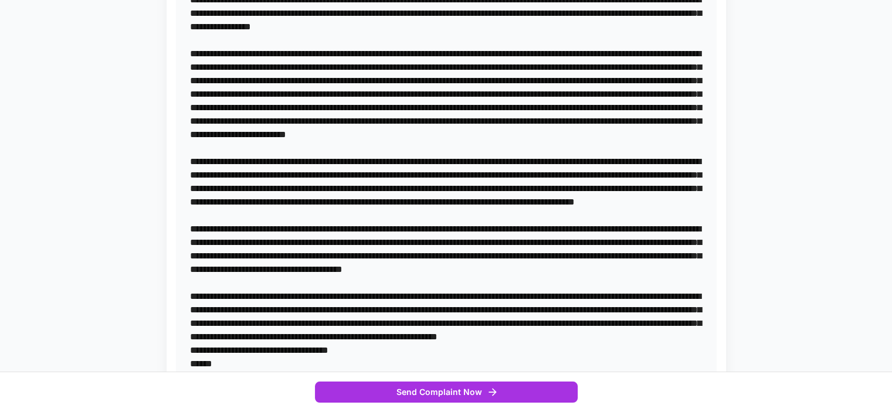
click at [687, 349] on textarea at bounding box center [446, 357] width 512 height 1106
drag, startPoint x: 307, startPoint y: 362, endPoint x: 330, endPoint y: 359, distance: 22.4
click at [307, 362] on textarea at bounding box center [446, 357] width 512 height 1106
drag, startPoint x: 307, startPoint y: 361, endPoint x: 678, endPoint y: 361, distance: 371.2
click at [678, 361] on textarea at bounding box center [446, 357] width 512 height 1106
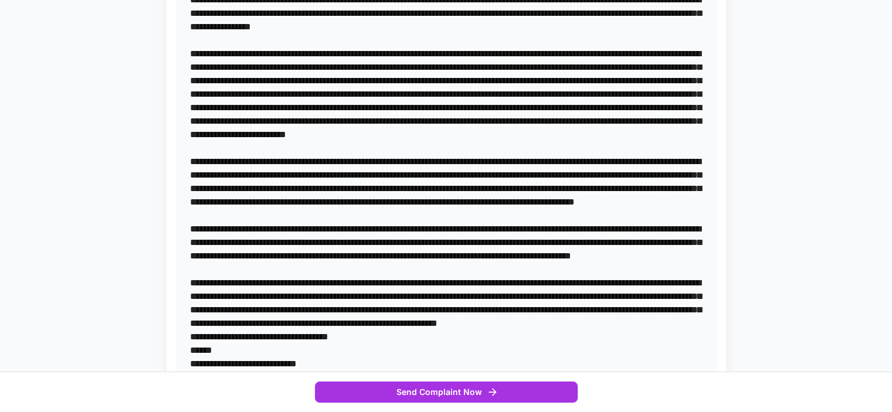
click at [487, 318] on textarea at bounding box center [446, 350] width 512 height 1092
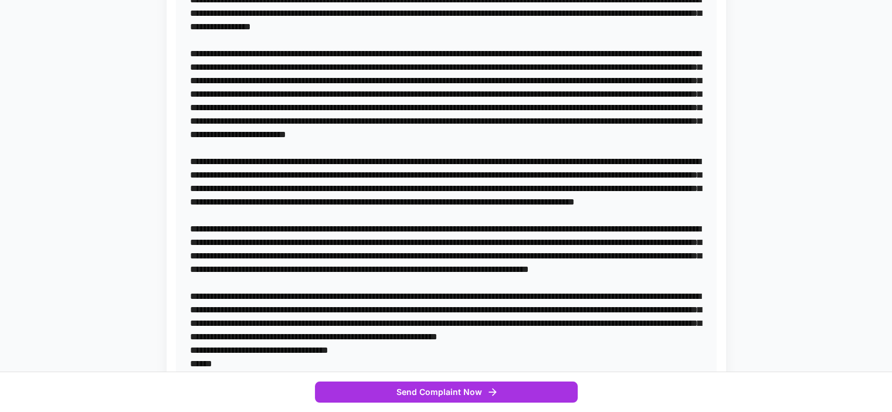
drag, startPoint x: 314, startPoint y: 351, endPoint x: 624, endPoint y: 361, distance: 309.7
click at [624, 361] on textarea at bounding box center [446, 357] width 512 height 1106
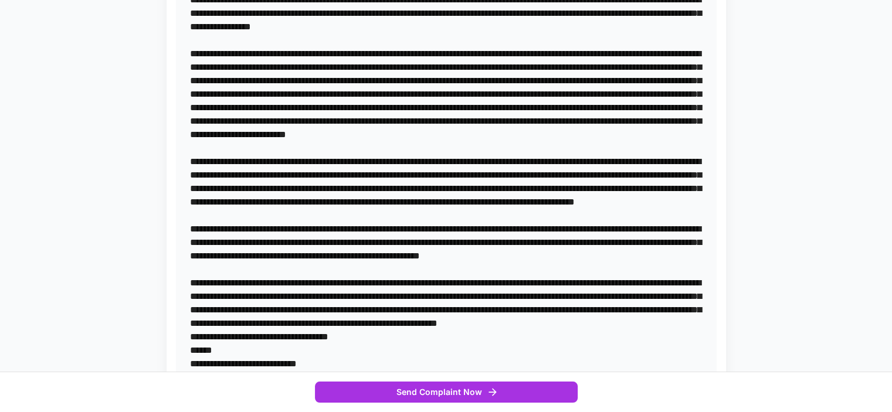
drag, startPoint x: 505, startPoint y: 349, endPoint x: 556, endPoint y: 337, distance: 52.5
click at [506, 349] on textarea at bounding box center [446, 350] width 512 height 1092
click at [522, 347] on textarea at bounding box center [446, 350] width 512 height 1092
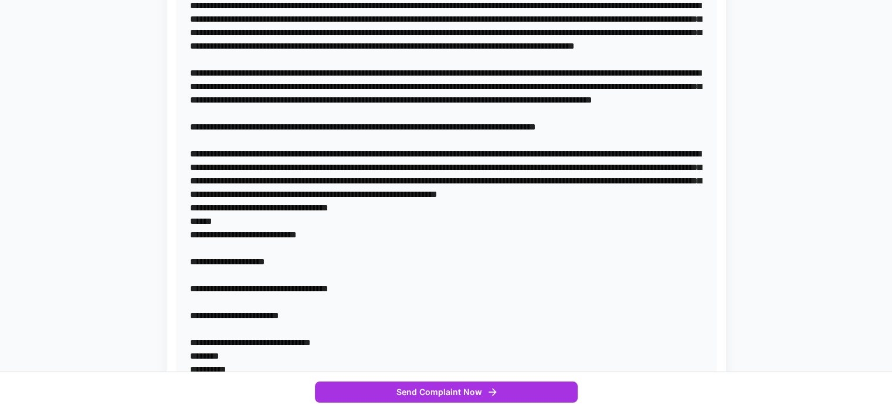
click at [568, 262] on textarea at bounding box center [446, 207] width 512 height 1119
click at [335, 274] on textarea at bounding box center [446, 207] width 512 height 1119
drag, startPoint x: 343, startPoint y: 270, endPoint x: 446, endPoint y: 286, distance: 103.7
click at [446, 286] on textarea at bounding box center [446, 207] width 512 height 1119
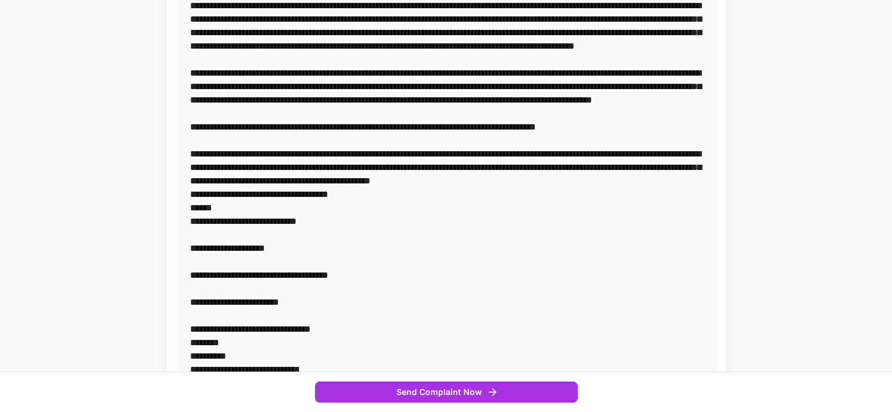
click at [366, 271] on textarea at bounding box center [446, 201] width 512 height 1106
drag, startPoint x: 488, startPoint y: 271, endPoint x: 556, endPoint y: 276, distance: 68.2
click at [488, 272] on textarea at bounding box center [446, 201] width 512 height 1106
click at [554, 274] on textarea at bounding box center [446, 201] width 512 height 1106
drag, startPoint x: 432, startPoint y: 274, endPoint x: 491, endPoint y: 276, distance: 59.9
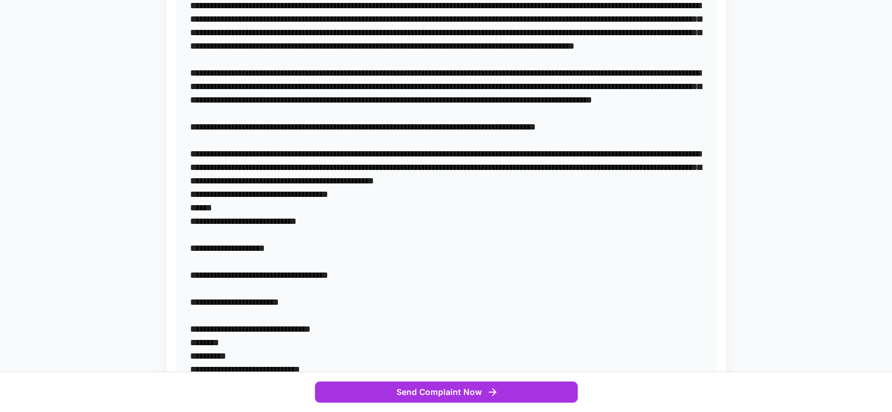
click at [436, 274] on textarea at bounding box center [446, 201] width 512 height 1106
drag, startPoint x: 571, startPoint y: 271, endPoint x: 590, endPoint y: 276, distance: 20.5
click at [571, 271] on textarea at bounding box center [446, 201] width 512 height 1106
drag, startPoint x: 231, startPoint y: 328, endPoint x: 262, endPoint y: 328, distance: 30.5
click at [231, 328] on textarea at bounding box center [446, 201] width 512 height 1106
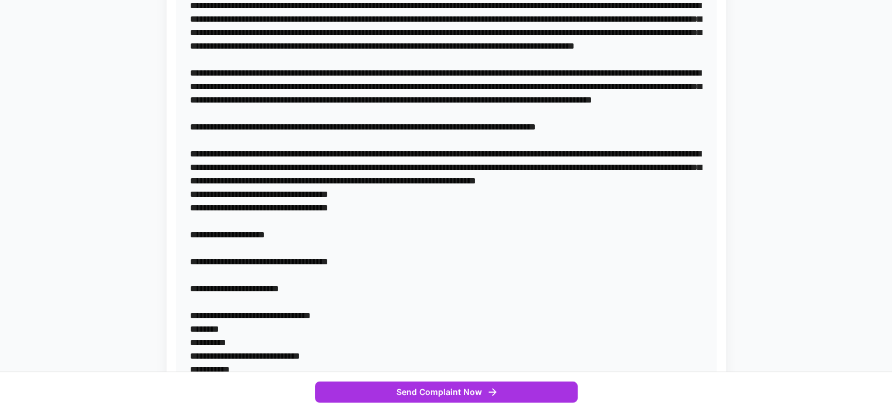
click at [192, 342] on textarea at bounding box center [446, 194] width 512 height 1092
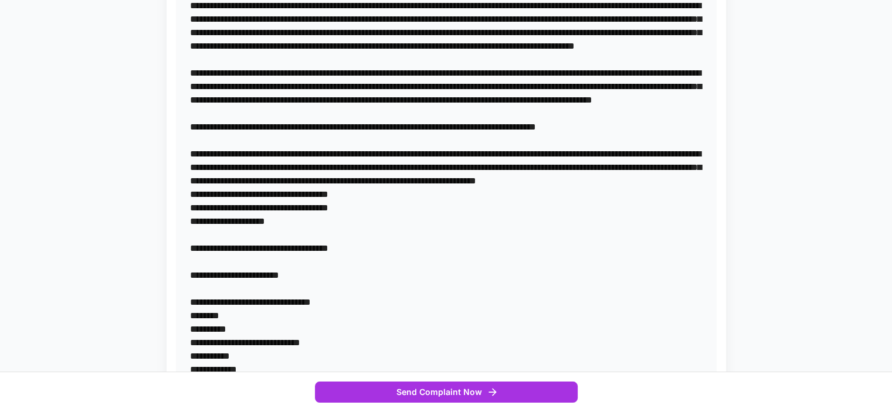
click at [190, 354] on textarea at bounding box center [446, 187] width 512 height 1079
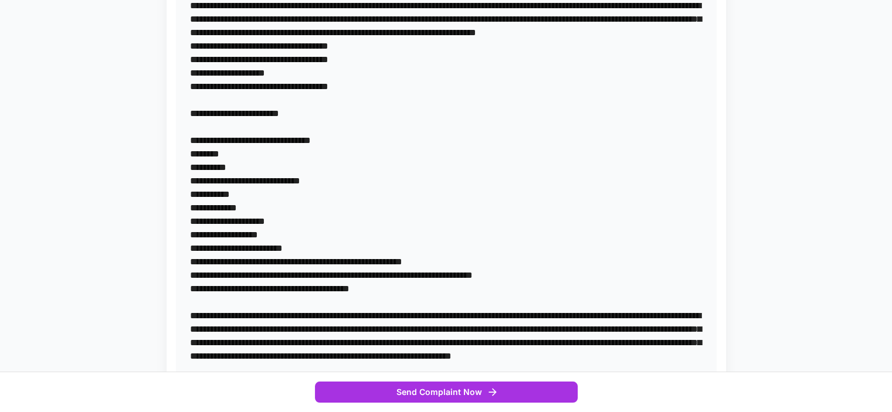
scroll to position [782, 0]
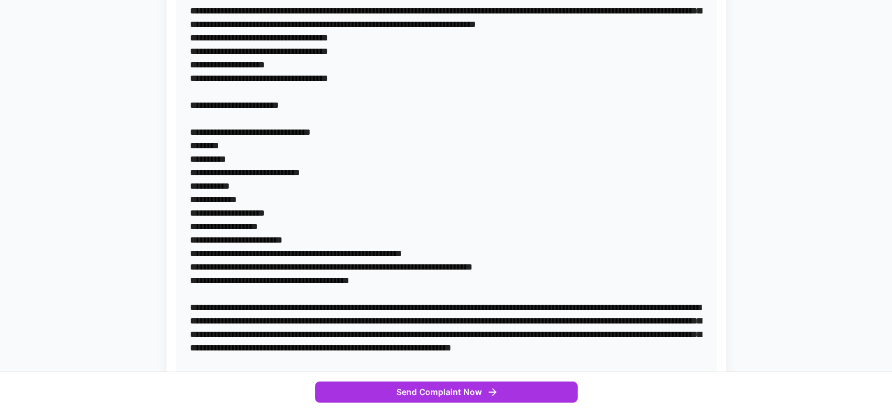
drag, startPoint x: 190, startPoint y: 225, endPoint x: 313, endPoint y: 233, distance: 123.4
click at [313, 233] on textarea at bounding box center [446, 24] width 512 height 1065
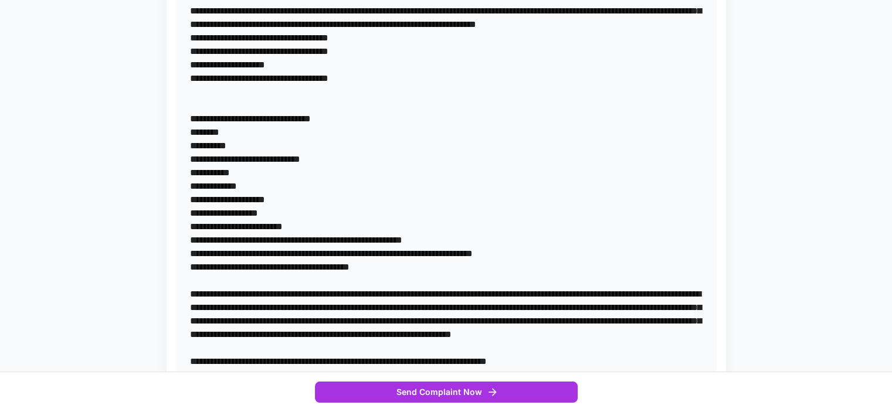
click at [305, 131] on textarea at bounding box center [446, 18] width 512 height 1052
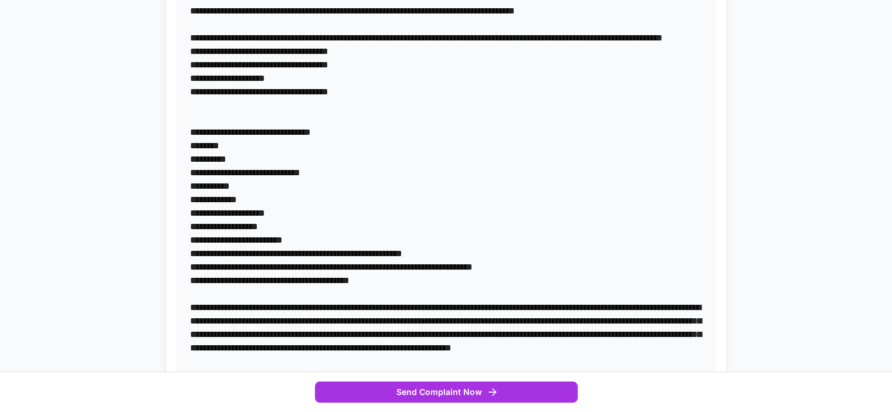
paste textarea "**********"
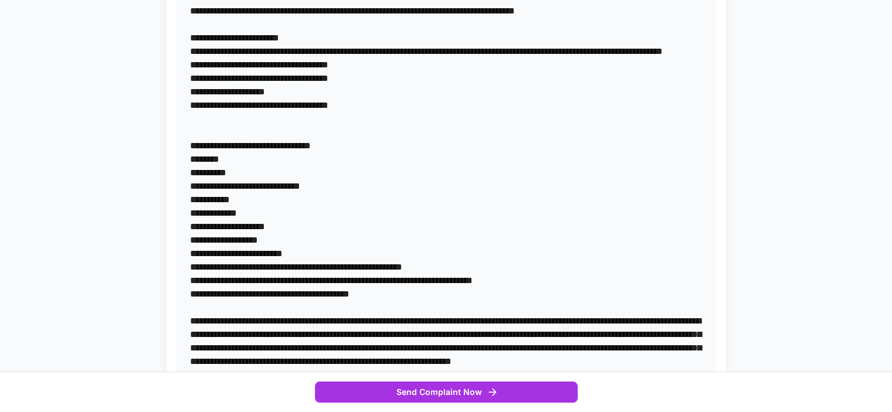
click at [190, 158] on textarea at bounding box center [446, 38] width 512 height 1092
click at [360, 157] on textarea at bounding box center [446, 38] width 512 height 1092
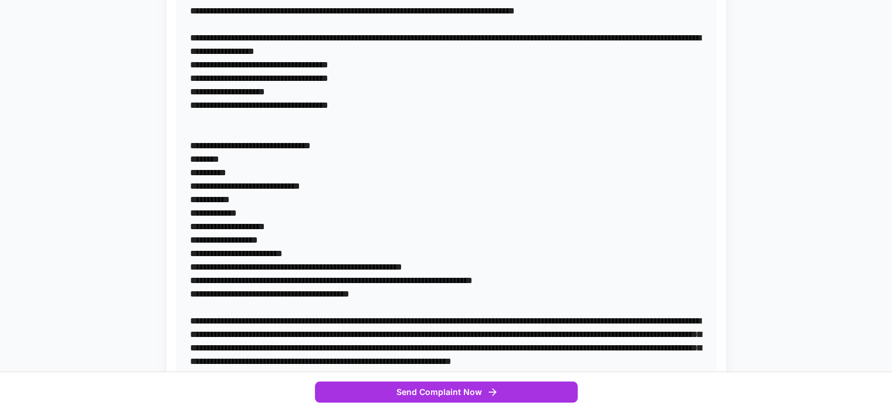
click at [563, 159] on textarea at bounding box center [446, 31] width 512 height 1079
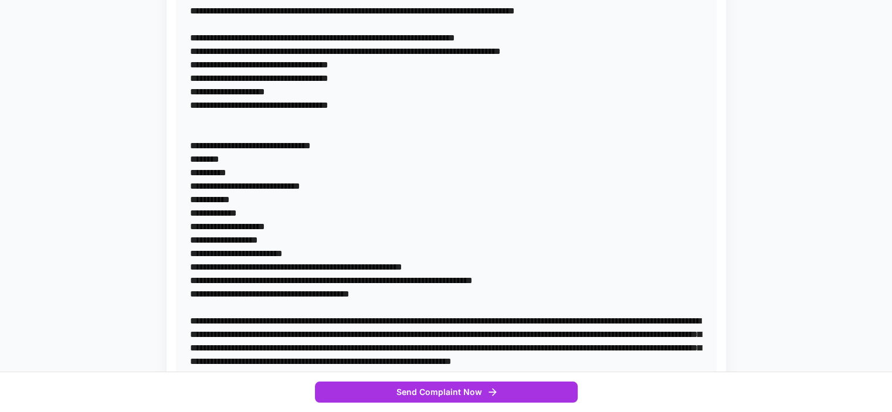
click at [250, 182] on textarea at bounding box center [446, 31] width 512 height 1079
click at [383, 227] on textarea at bounding box center [446, 31] width 512 height 1079
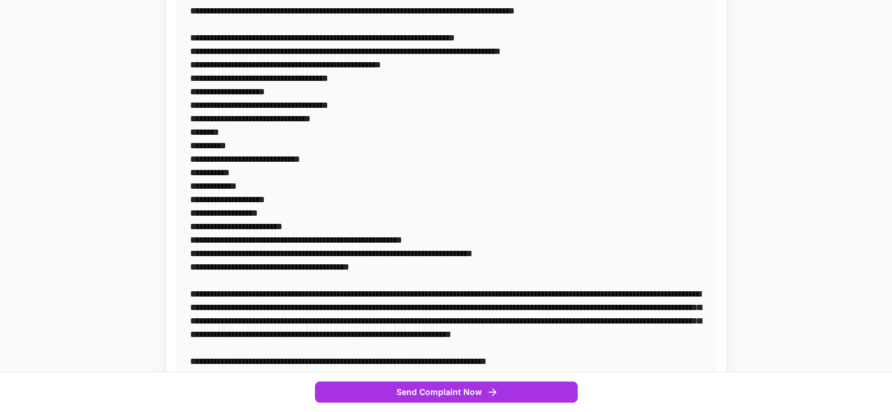
drag, startPoint x: 225, startPoint y: 277, endPoint x: 355, endPoint y: 275, distance: 130.8
click at [355, 275] on textarea at bounding box center [446, 18] width 512 height 1052
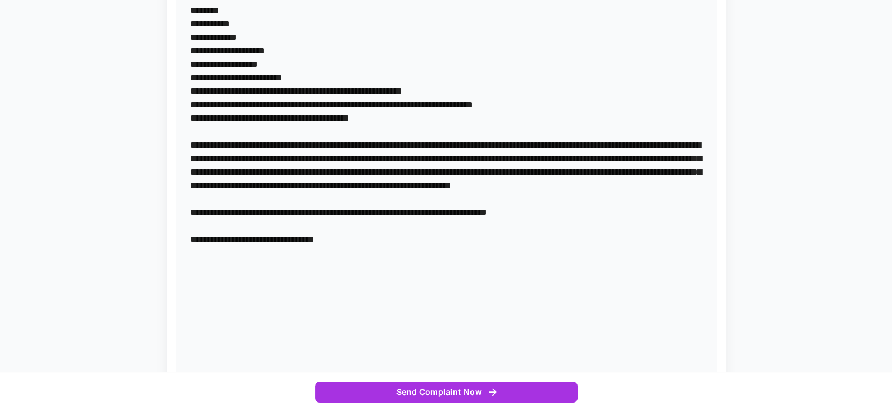
scroll to position [938, 0]
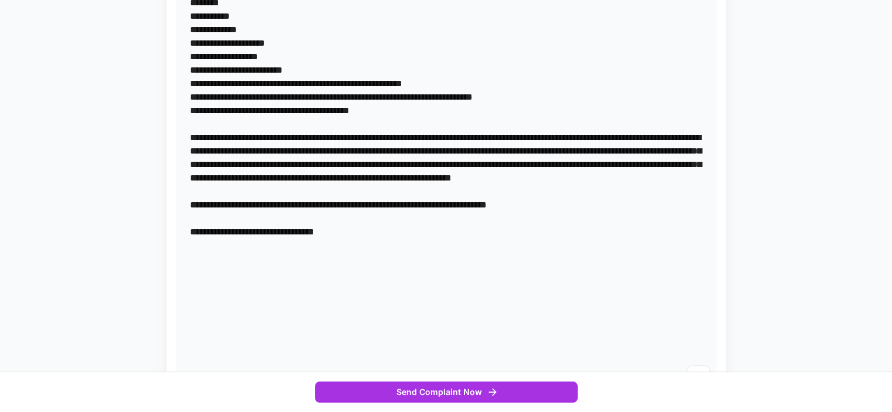
drag, startPoint x: 191, startPoint y: 84, endPoint x: 477, endPoint y: 199, distance: 308.6
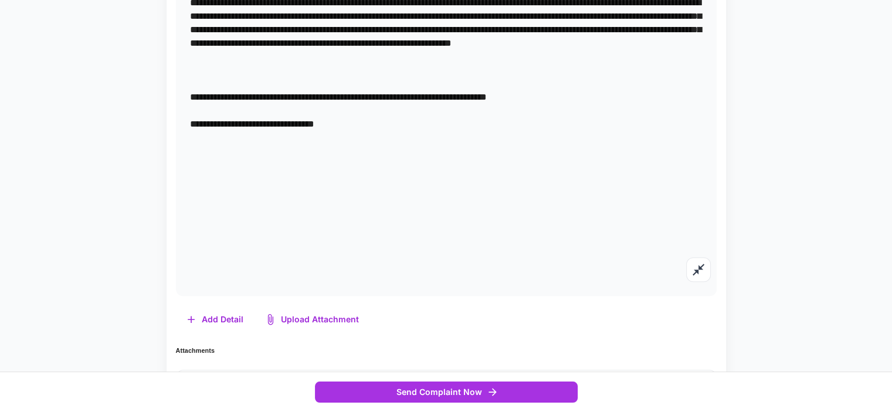
paste textarea "**********"
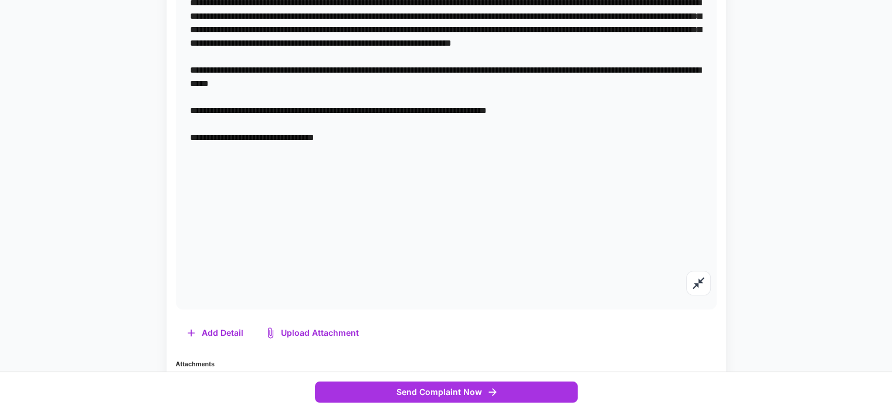
drag, startPoint x: 616, startPoint y: 203, endPoint x: 638, endPoint y: 213, distance: 24.1
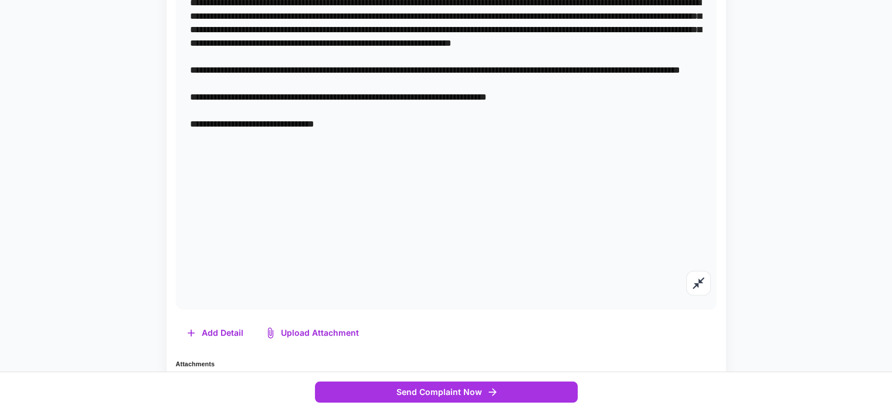
drag, startPoint x: 190, startPoint y: 203, endPoint x: 335, endPoint y: 218, distance: 145.6
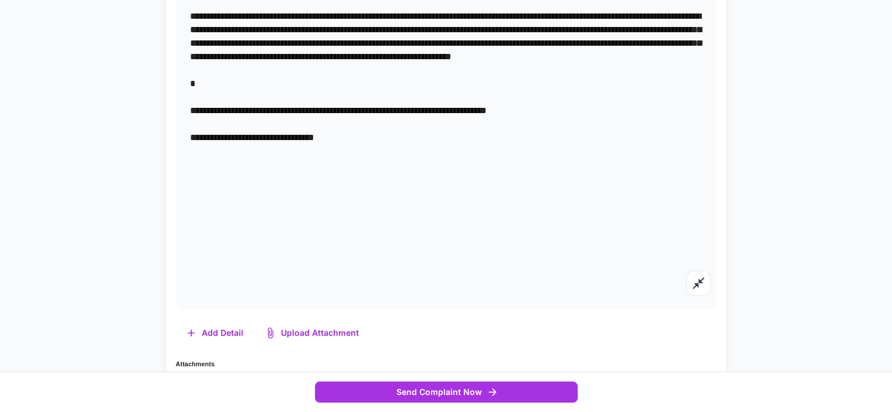
paste textarea "**********"
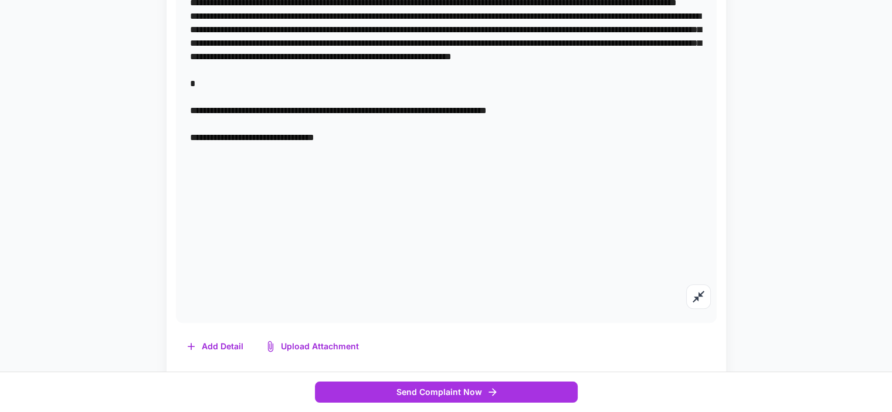
drag, startPoint x: 389, startPoint y: 138, endPoint x: 396, endPoint y: 138, distance: 7.0
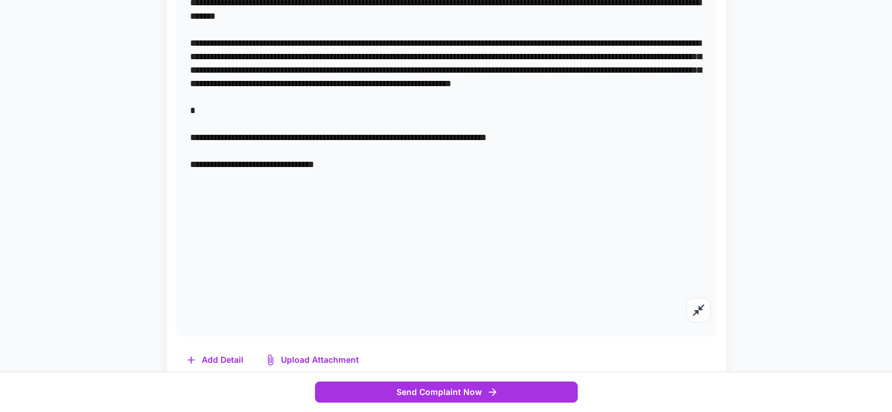
drag, startPoint x: 447, startPoint y: 138, endPoint x: 459, endPoint y: 134, distance: 13.2
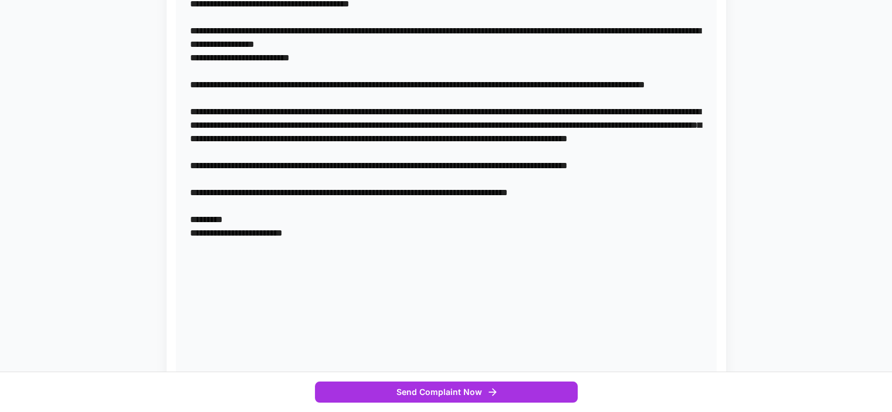
scroll to position [959, 0]
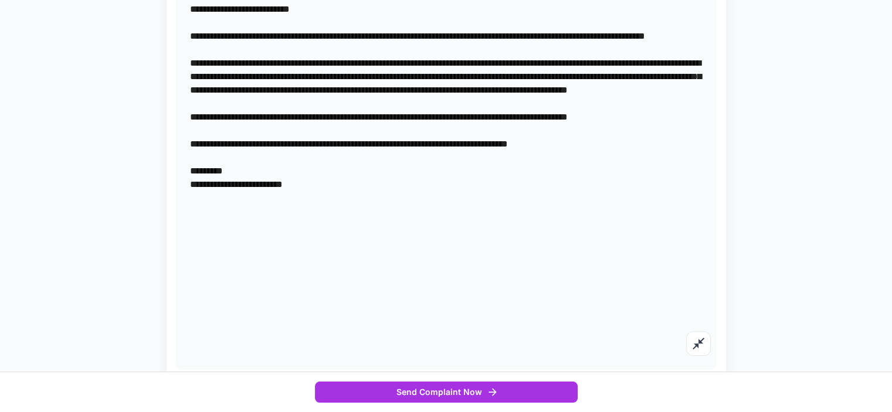
drag, startPoint x: 191, startPoint y: 276, endPoint x: 568, endPoint y: 356, distance: 385.5
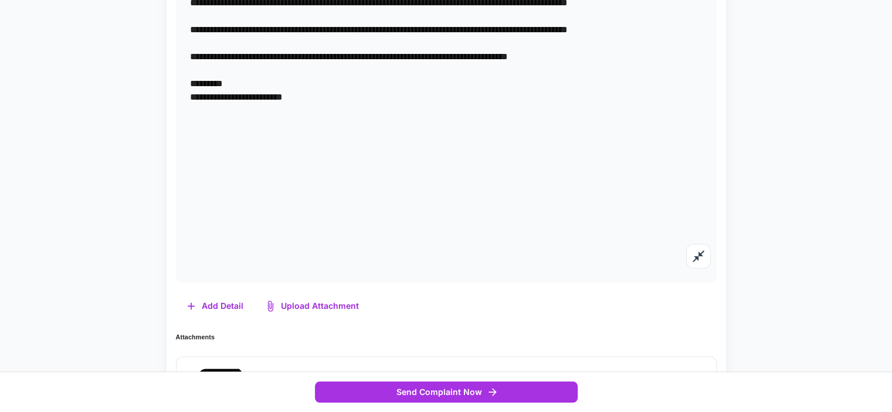
scroll to position [1132, 0]
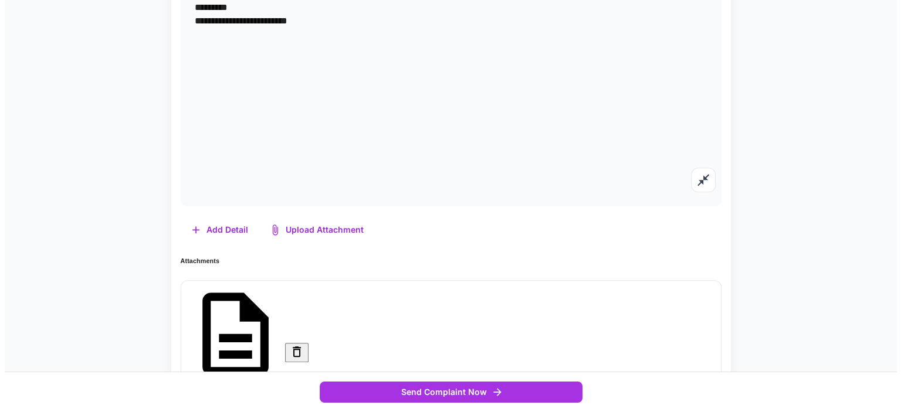
scroll to position [1159, 0]
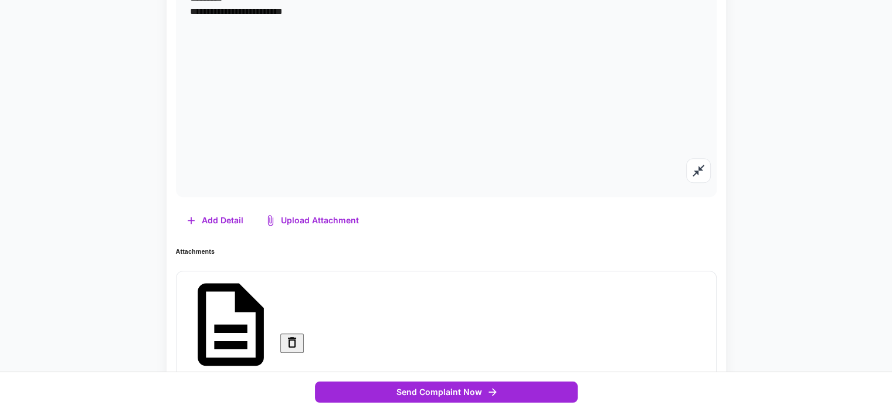
type textarea "**********"
click at [469, 389] on button "Send Complaint Now" at bounding box center [446, 393] width 263 height 22
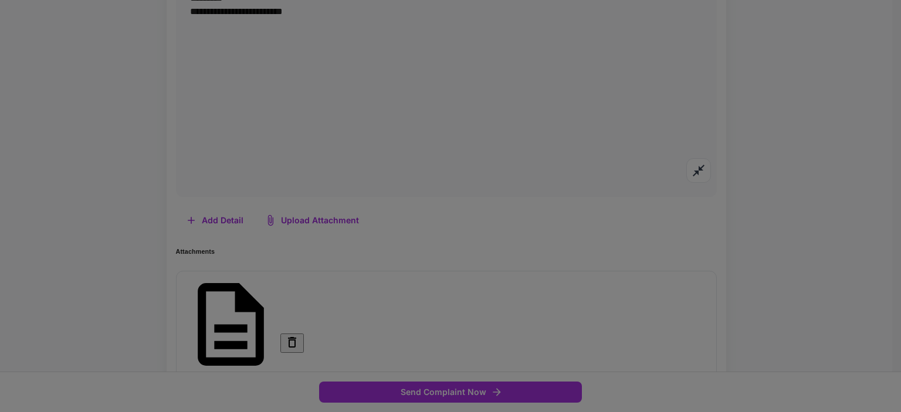
drag, startPoint x: 478, startPoint y: 173, endPoint x: 343, endPoint y: 172, distance: 134.9
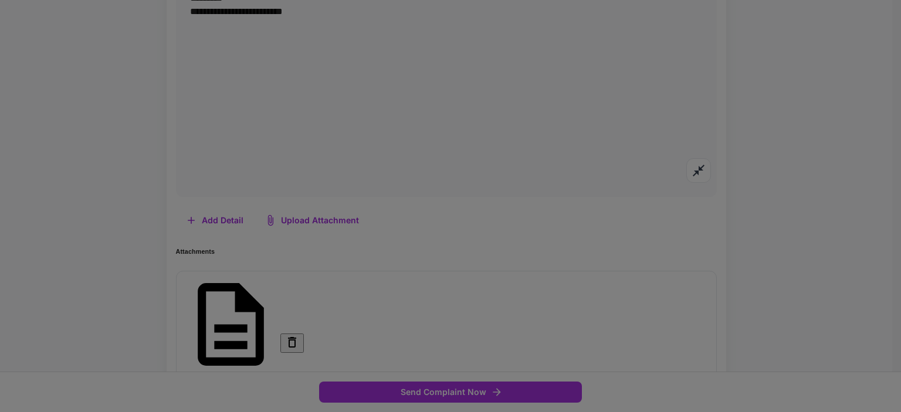
type input "**********"
drag, startPoint x: 358, startPoint y: 226, endPoint x: 375, endPoint y: 228, distance: 17.7
type input "*******"
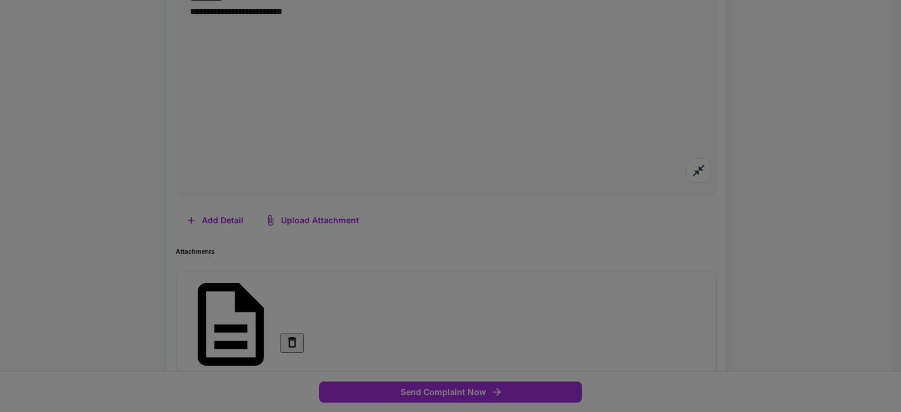
type input "******"
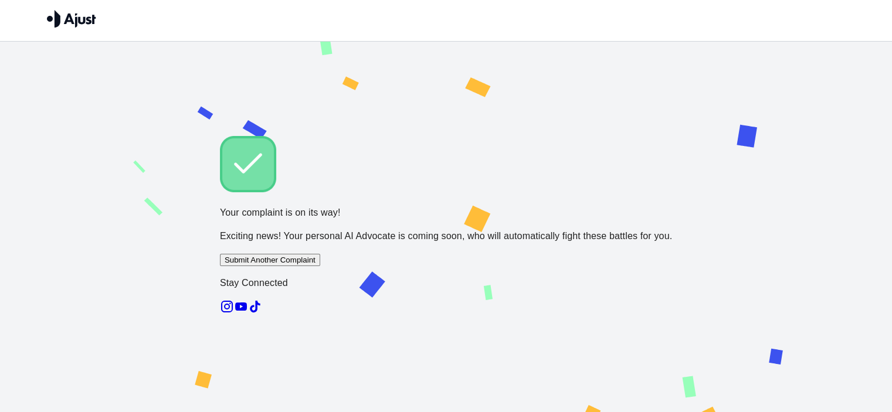
scroll to position [0, 0]
